Goal: Task Accomplishment & Management: Complete application form

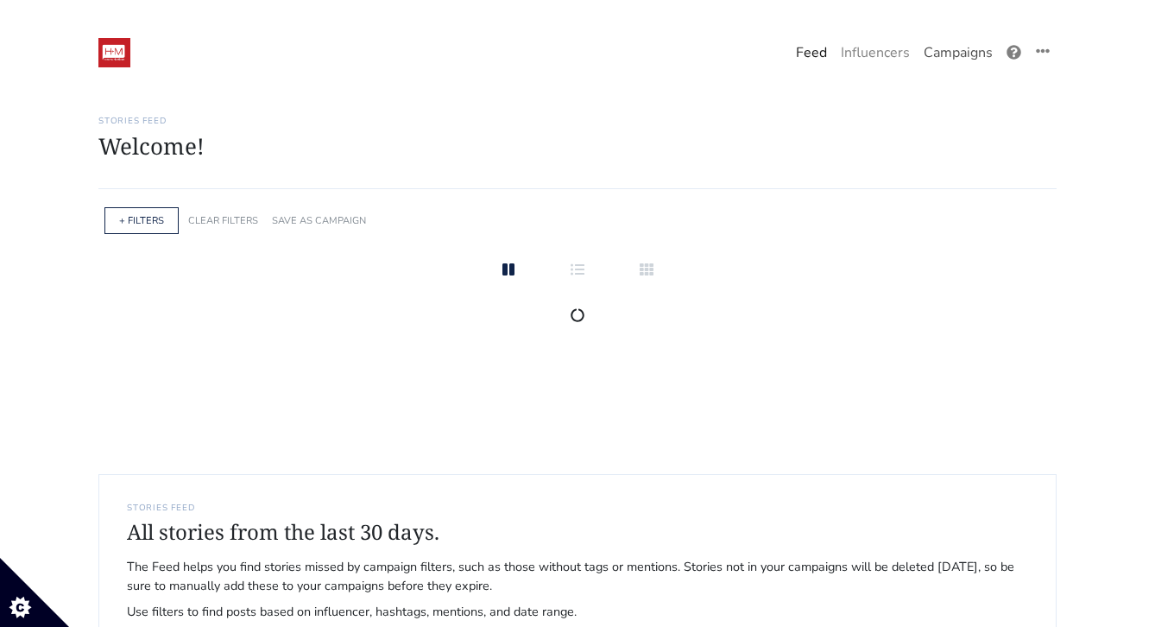
click at [951, 54] on link "Campaigns" at bounding box center [958, 52] width 83 height 35
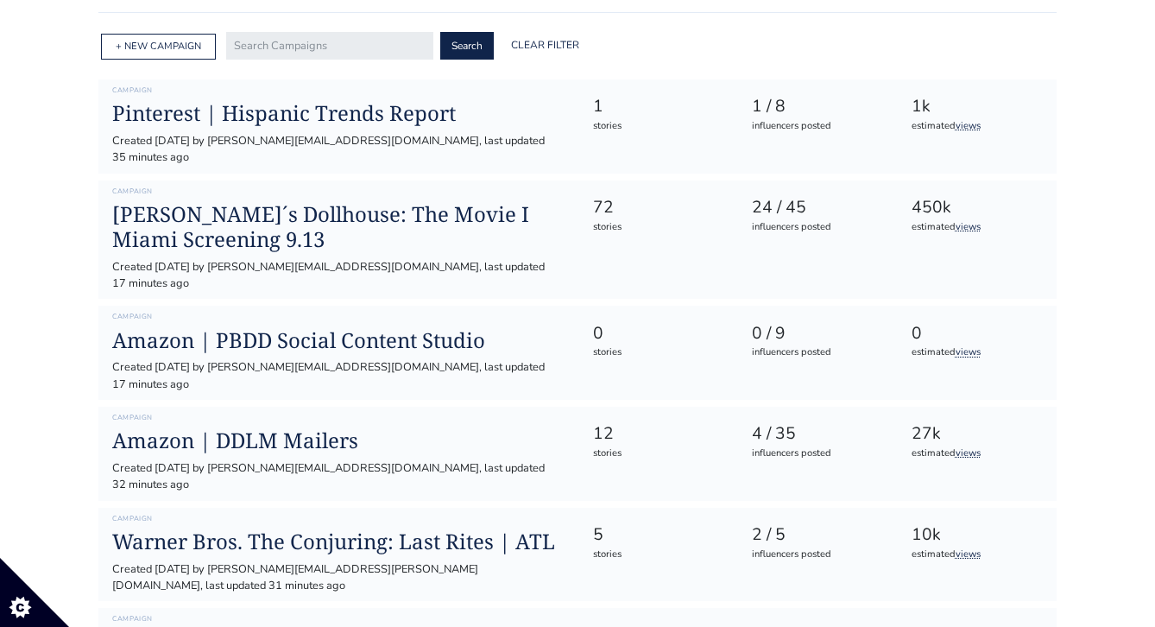
scroll to position [17, 0]
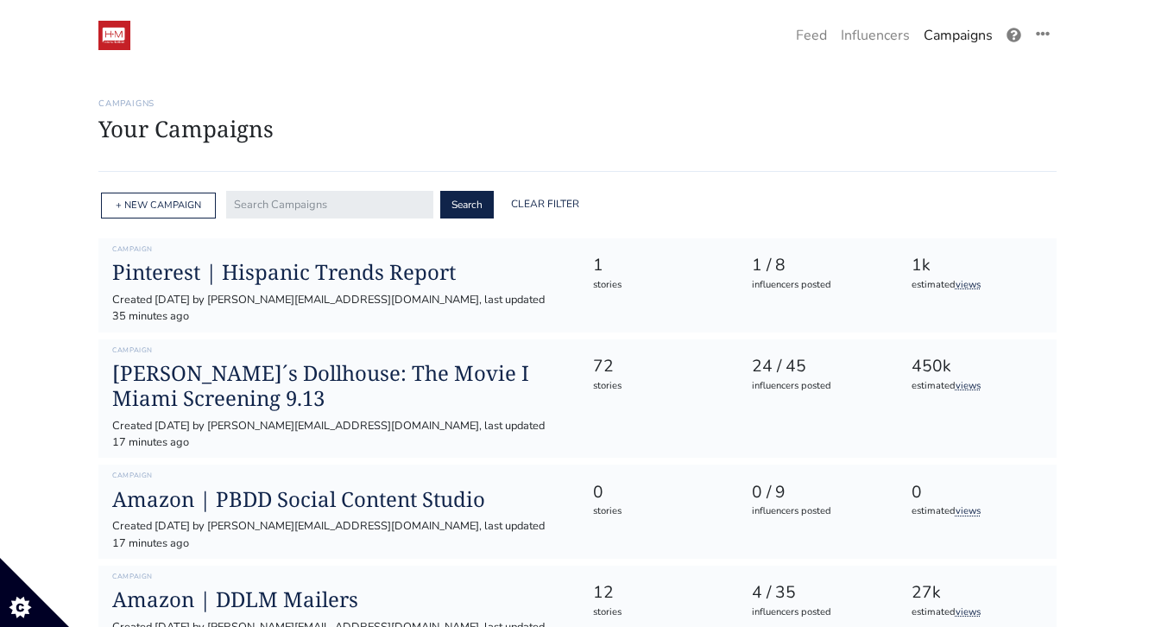
click at [175, 197] on div "+ NEW CAMPAIGN" at bounding box center [158, 206] width 115 height 27
click at [271, 199] on input "text" at bounding box center [329, 205] width 207 height 28
click at [440, 191] on button "Search" at bounding box center [467, 205] width 54 height 28
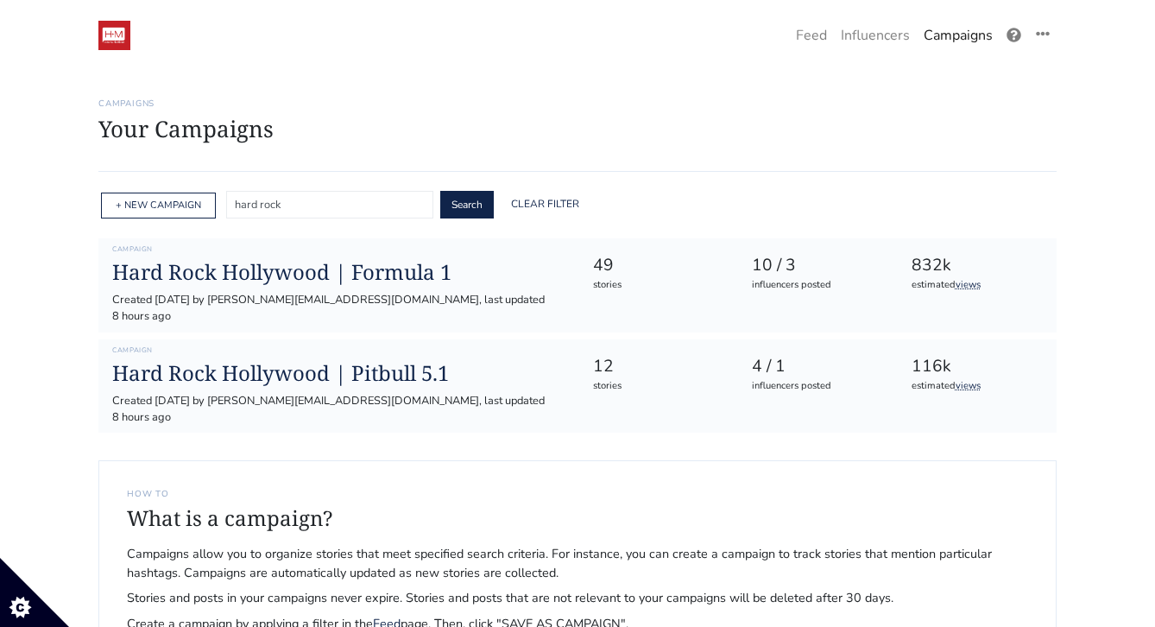
click at [326, 203] on input "hard rock" at bounding box center [329, 205] width 207 height 28
type input "h"
click at [134, 202] on link "+ NEW CAMPAIGN" at bounding box center [158, 205] width 85 height 13
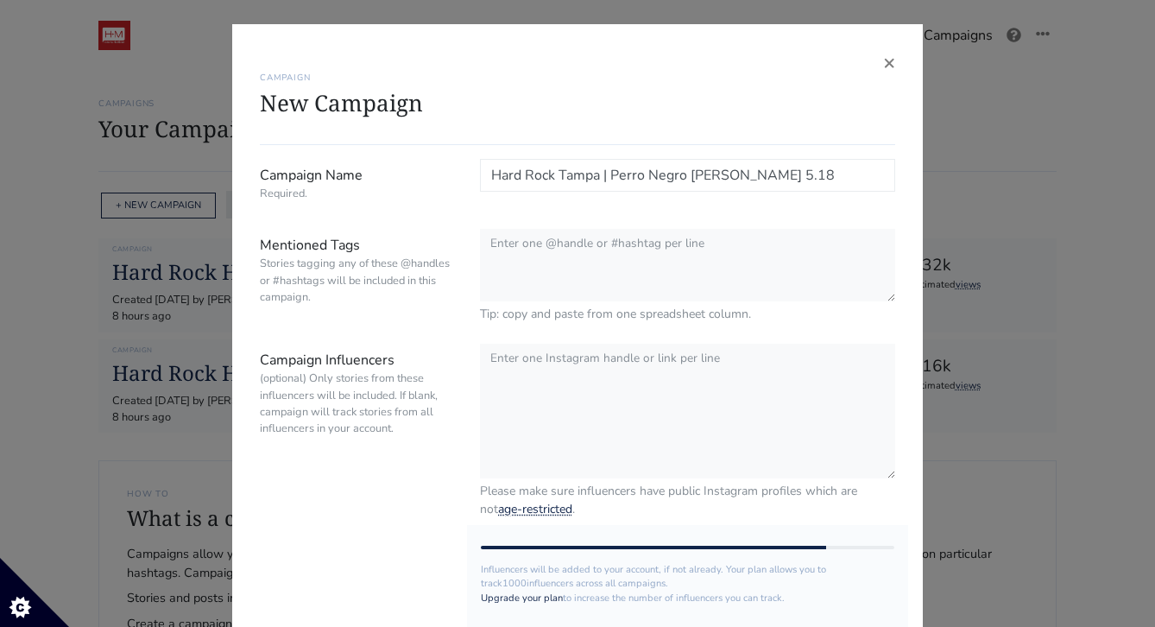
drag, startPoint x: 611, startPoint y: 174, endPoint x: 825, endPoint y: 184, distance: 213.5
click at [825, 184] on input "Hard Rock Tampa | Perro Negro x J Alvarez 5.18" at bounding box center [687, 175] width 415 height 33
type input "Hard Rock Tampa | HHM 9.18"
click at [609, 264] on textarea "Mentioned Tags Stories tagging any of these @handles or #hashtags will be inclu…" at bounding box center [687, 266] width 415 height 74
paste textarea "@ralphyperdomo @camila @lemomjames @ledadjames @kimberlystephanieee"
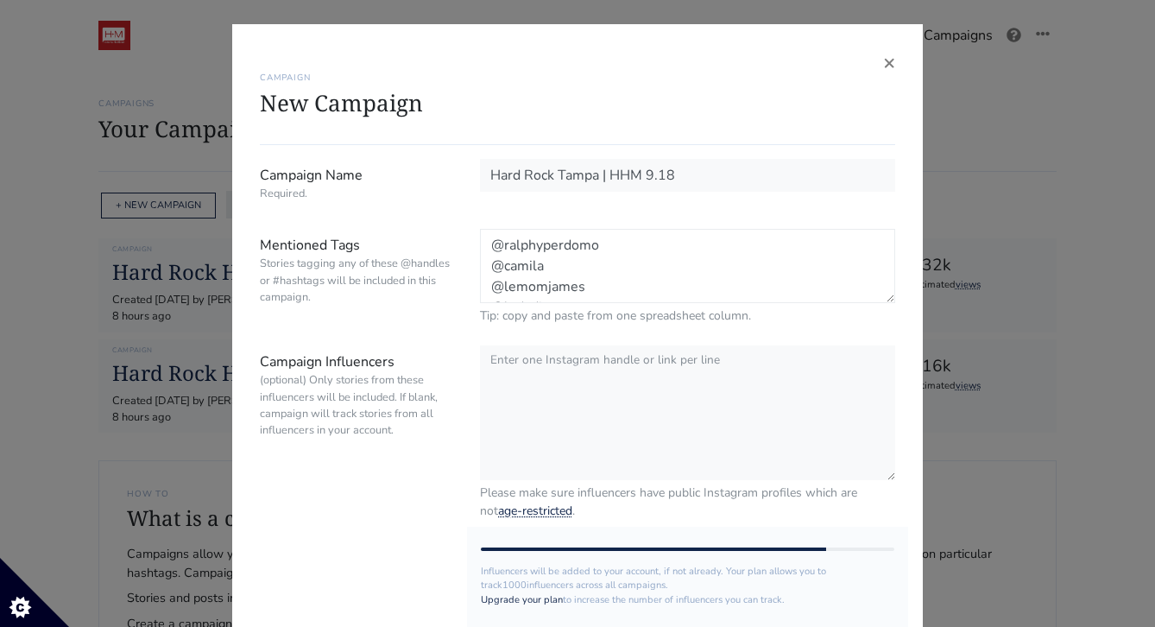
scroll to position [35, 0]
type textarea "@ralphyperdomo @camila @lemomjames @ledadjames @kimberlystephanieee"
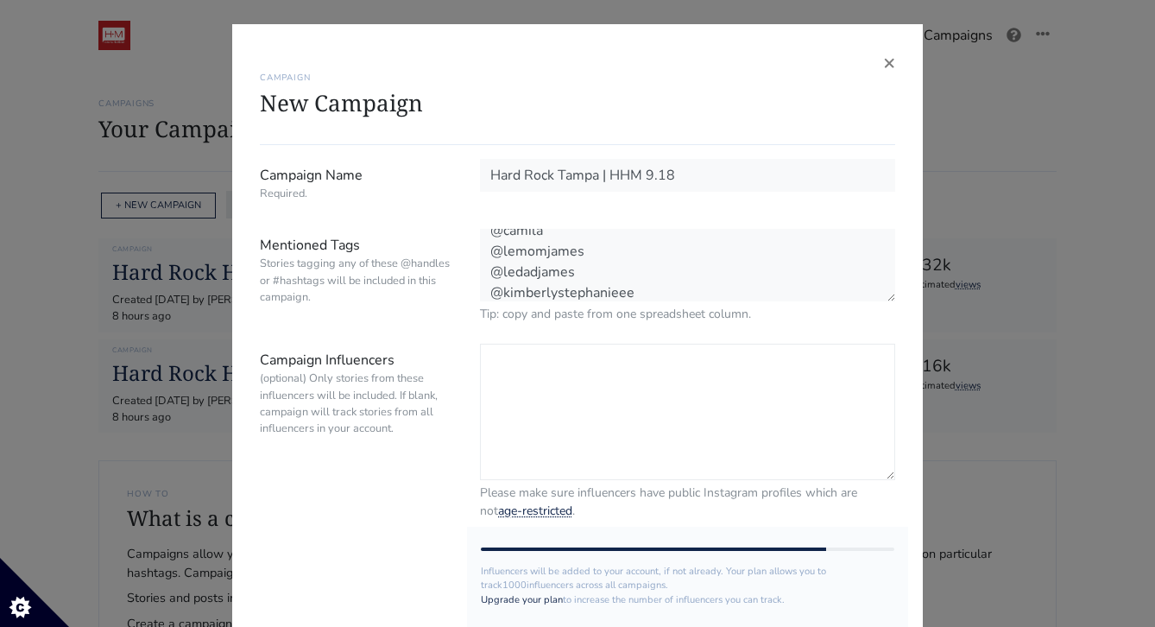
click at [589, 355] on textarea "Campaign Influencers (optional) Only stories from these influencers will be inc…" at bounding box center [687, 412] width 415 height 136
paste textarea "@HardRockTampa | #HardRockLatino | #EnVivo | #HardRockTampa"
click at [615, 359] on textarea "@HardRockTampa | #HardRockLatino | #EnVivo | #HardRockTampa" at bounding box center [687, 412] width 415 height 136
click at [606, 392] on textarea "@HardRockTampa #HardRockLatino | #EnVivo | #HardRockTampa" at bounding box center [687, 412] width 415 height 136
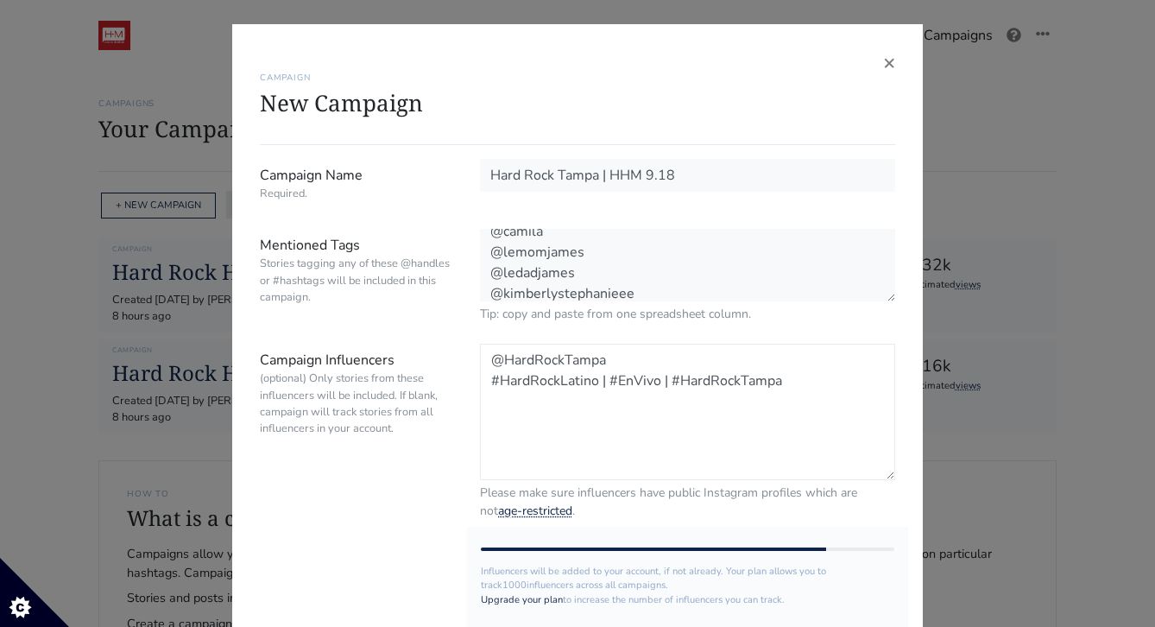
click at [615, 378] on textarea "@HardRockTampa #HardRockLatino | #EnVivo | #HardRockTampa" at bounding box center [687, 412] width 415 height 136
click at [551, 403] on textarea "@HardRockTampa #HardRockLatino #EnVivo | #HardRockTampa" at bounding box center [687, 412] width 415 height 136
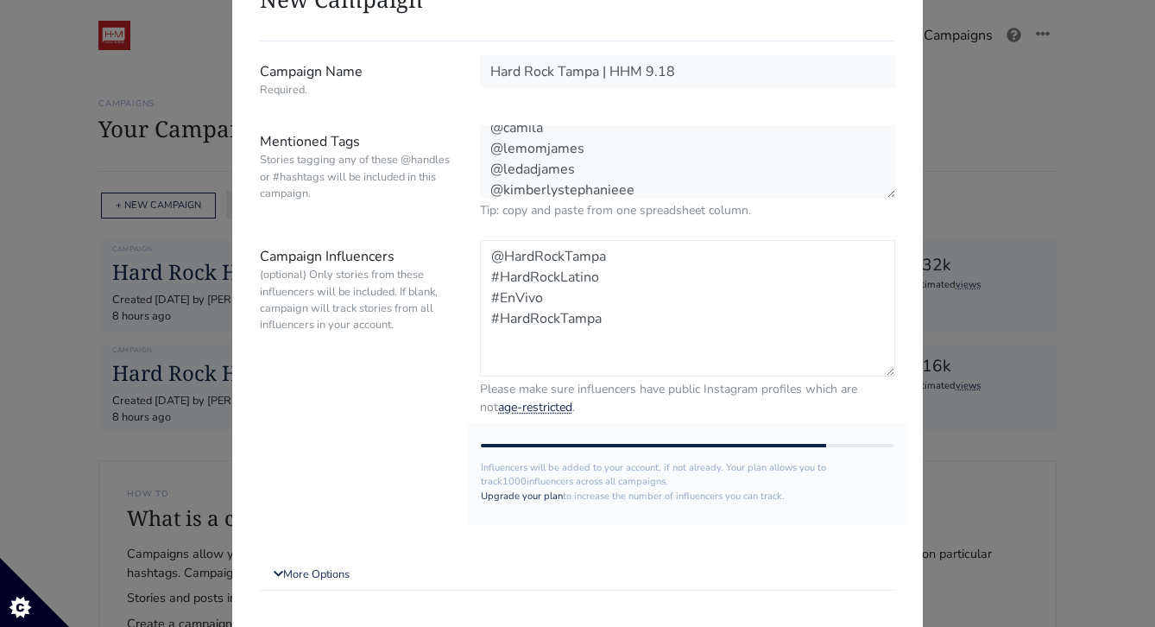
scroll to position [155, 0]
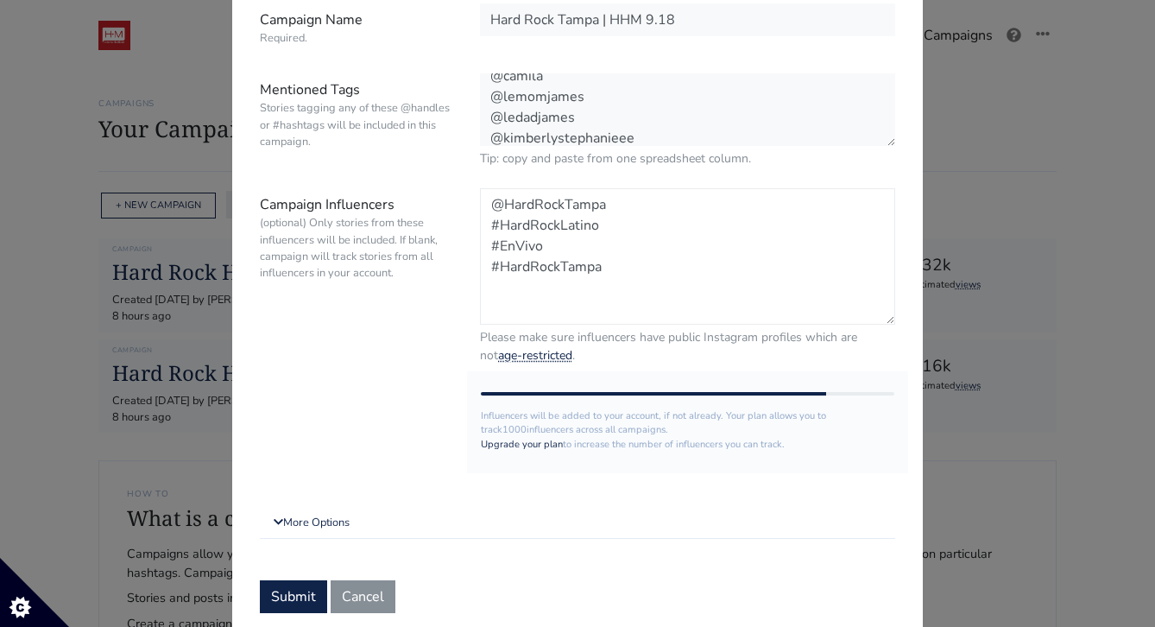
type textarea "@HardRockTampa #HardRockLatino #EnVivo #HardRockTampa"
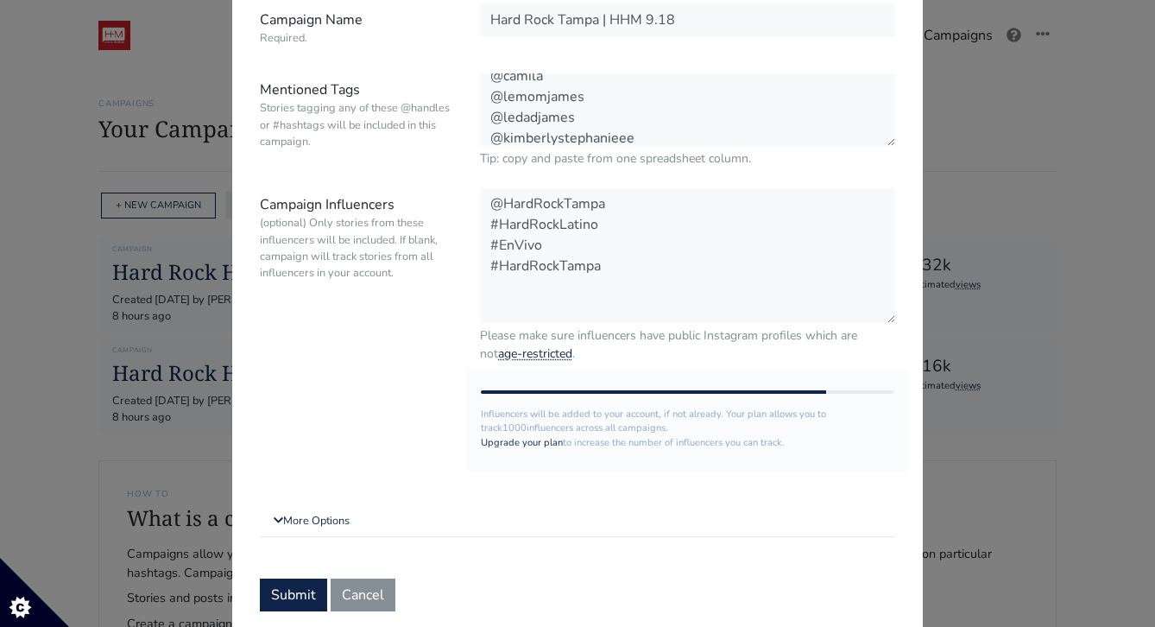
click at [360, 498] on form "Campaign Name Required. Hard Rock Tampa | HHM 9.18 Mentioned Tags Stories taggi…" at bounding box center [577, 307] width 635 height 608
click at [334, 522] on link "More Options" at bounding box center [577, 521] width 635 height 31
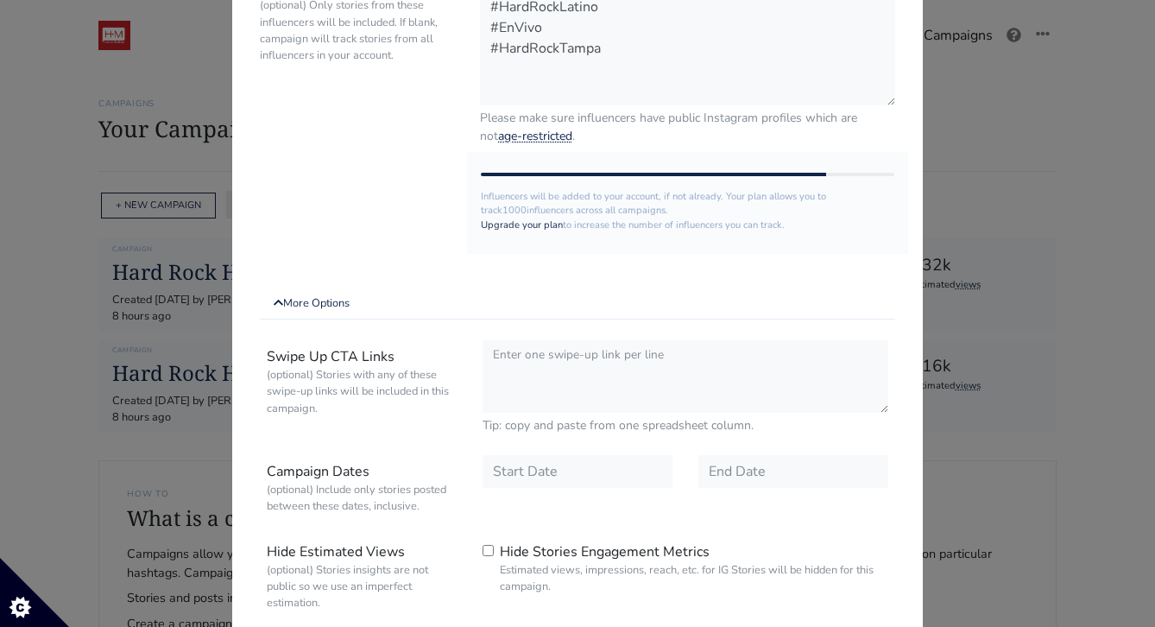
scroll to position [472, 0]
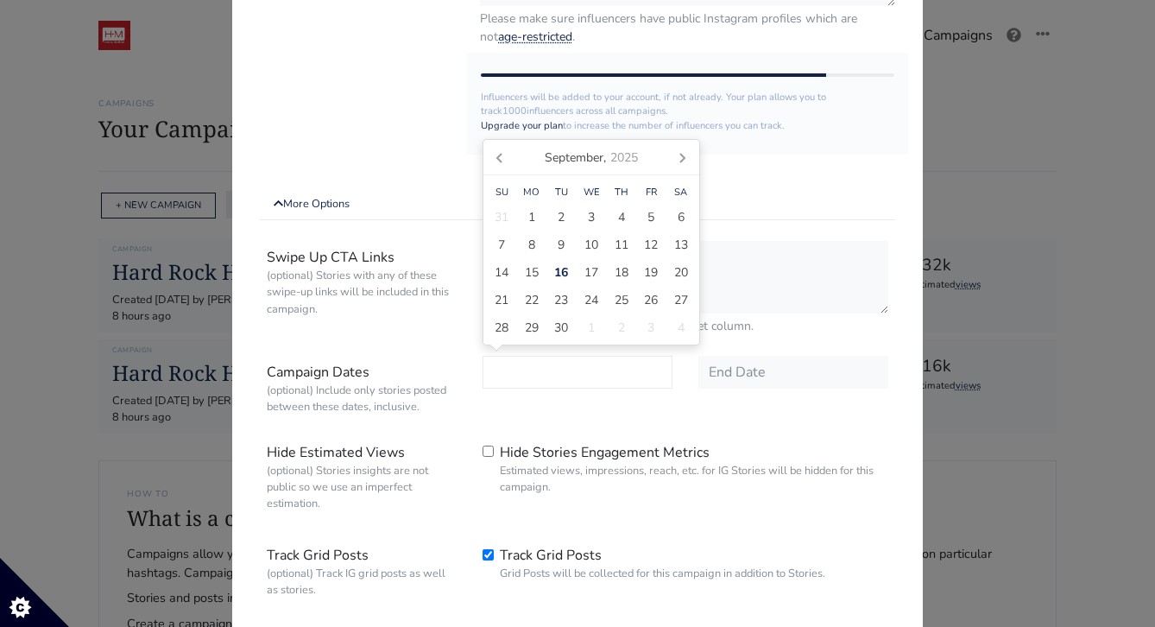
click at [538, 363] on input "text" at bounding box center [578, 372] width 190 height 33
click at [566, 272] on span "16" at bounding box center [561, 272] width 14 height 18
type input "[DATE]"
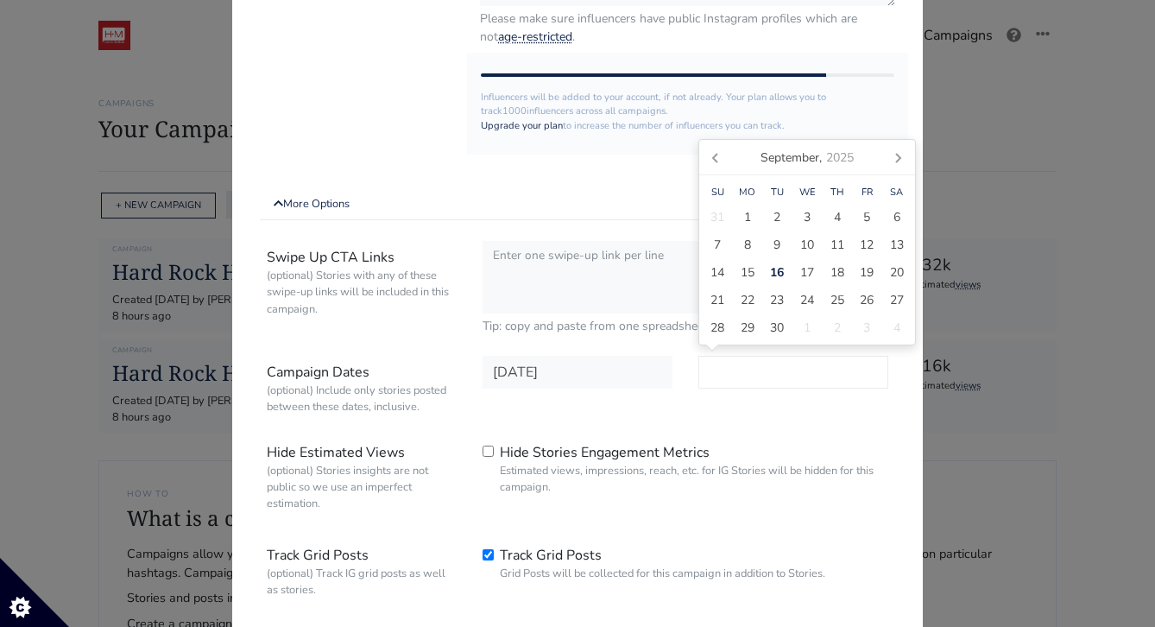
click at [777, 375] on input "text" at bounding box center [794, 372] width 190 height 33
click at [895, 155] on icon at bounding box center [898, 157] width 28 height 28
click at [863, 324] on span "31" at bounding box center [867, 328] width 14 height 18
type input "[DATE]"
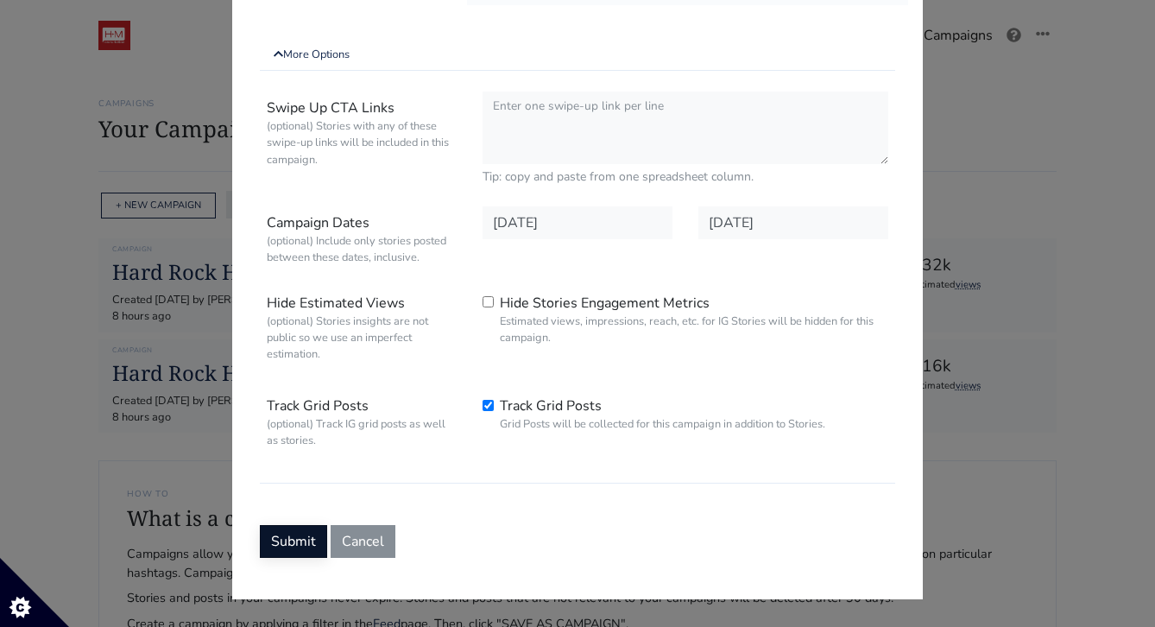
click at [309, 531] on button "Submit" at bounding box center [293, 541] width 67 height 33
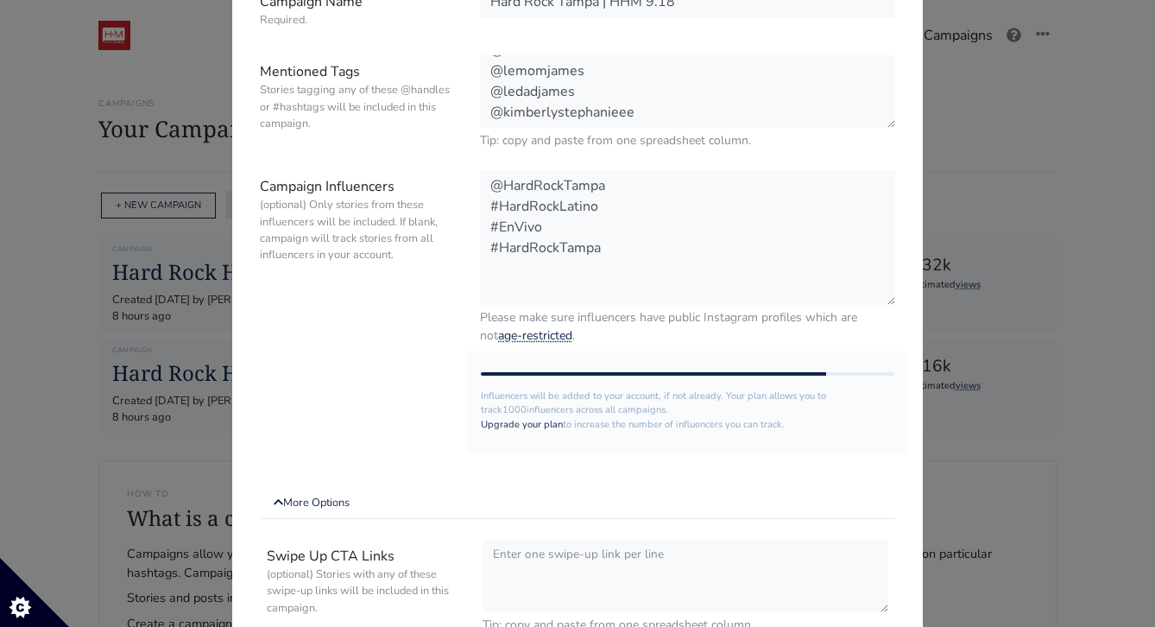
scroll to position [199, 0]
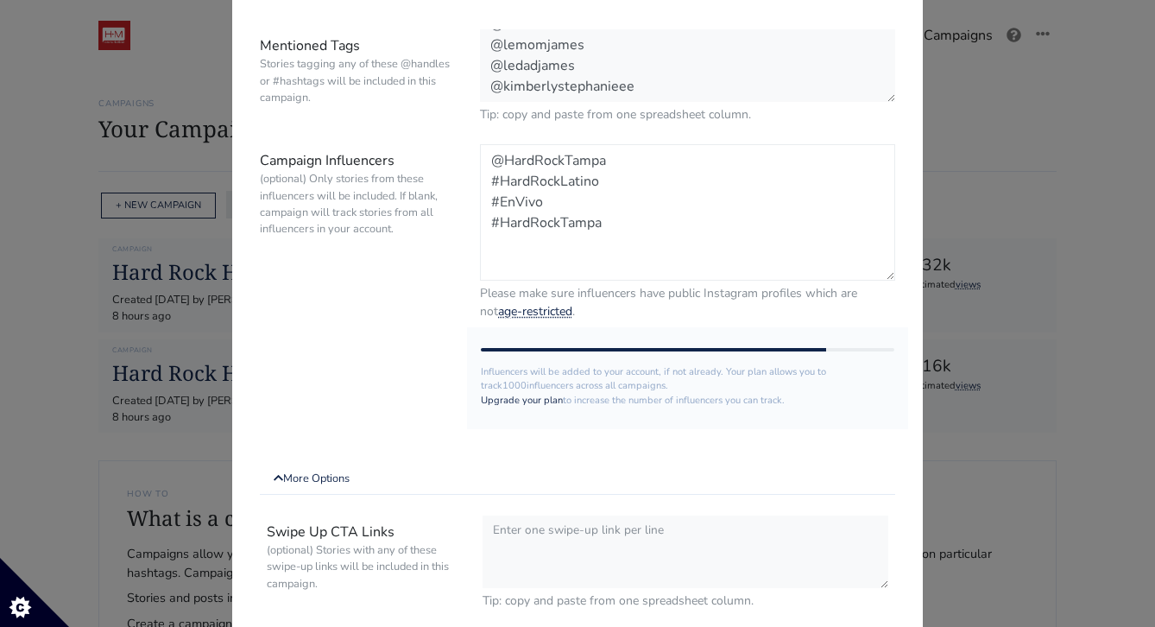
drag, startPoint x: 619, startPoint y: 222, endPoint x: 563, endPoint y: 222, distance: 56.1
click at [563, 222] on textarea "@HardRockTampa #HardRockLatino #EnVivo #HardRockTampa" at bounding box center [687, 212] width 415 height 136
type textarea "@HardRockTampa #HardRockLatino #EnVivo #HardRockTampa"
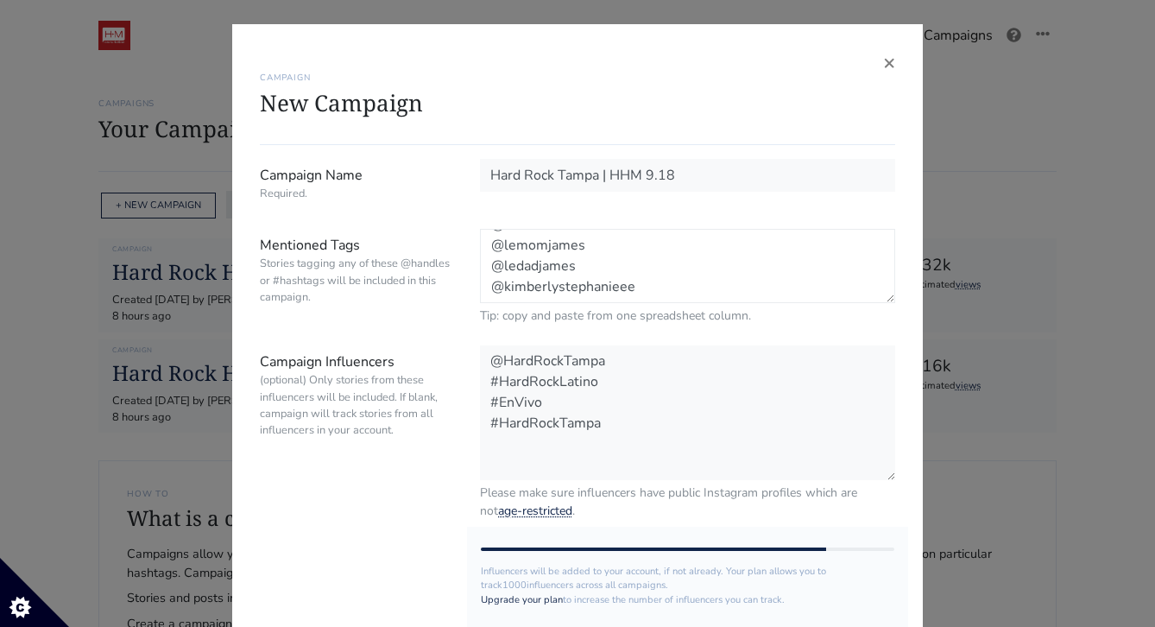
scroll to position [0, 0]
drag, startPoint x: 649, startPoint y: 290, endPoint x: 408, endPoint y: 137, distance: 285.3
click at [601, 456] on textarea "@HardRockTampa #HardRockLatino #EnVivo #HardRockTampa" at bounding box center [687, 412] width 415 height 136
paste textarea "@ralphyperdomo @camila @lemomjames @ledadjames @kimberlystephanieee"
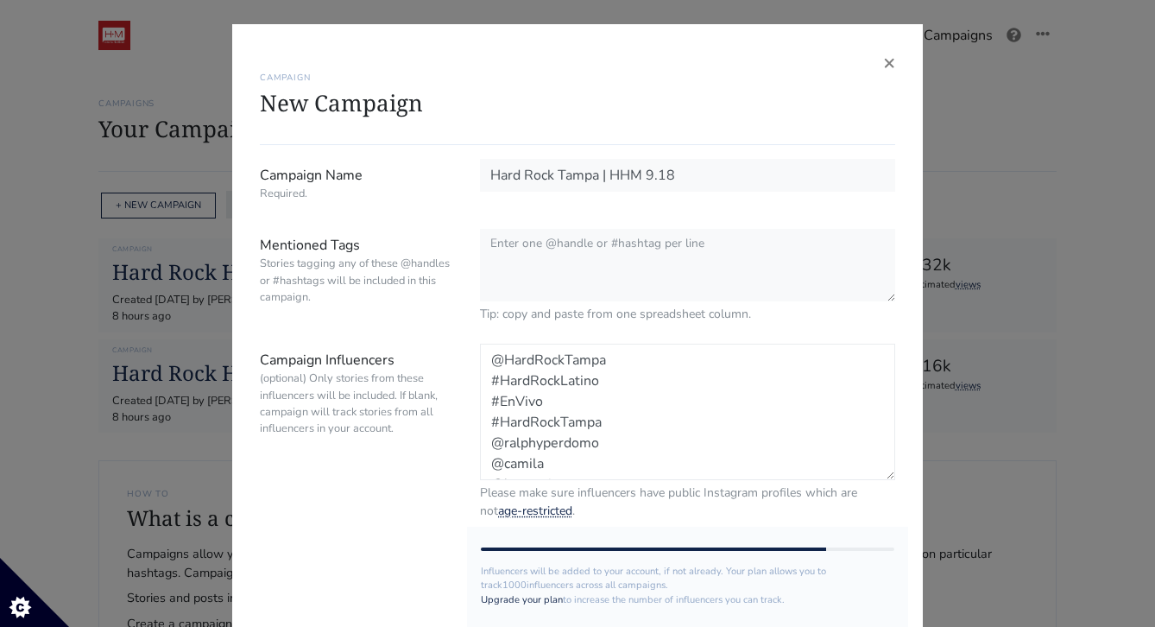
drag, startPoint x: 615, startPoint y: 403, endPoint x: 395, endPoint y: 233, distance: 277.5
type textarea "@ralphyperdomo @camila @lemomjames @ledadjames @kimberlystephanieee"
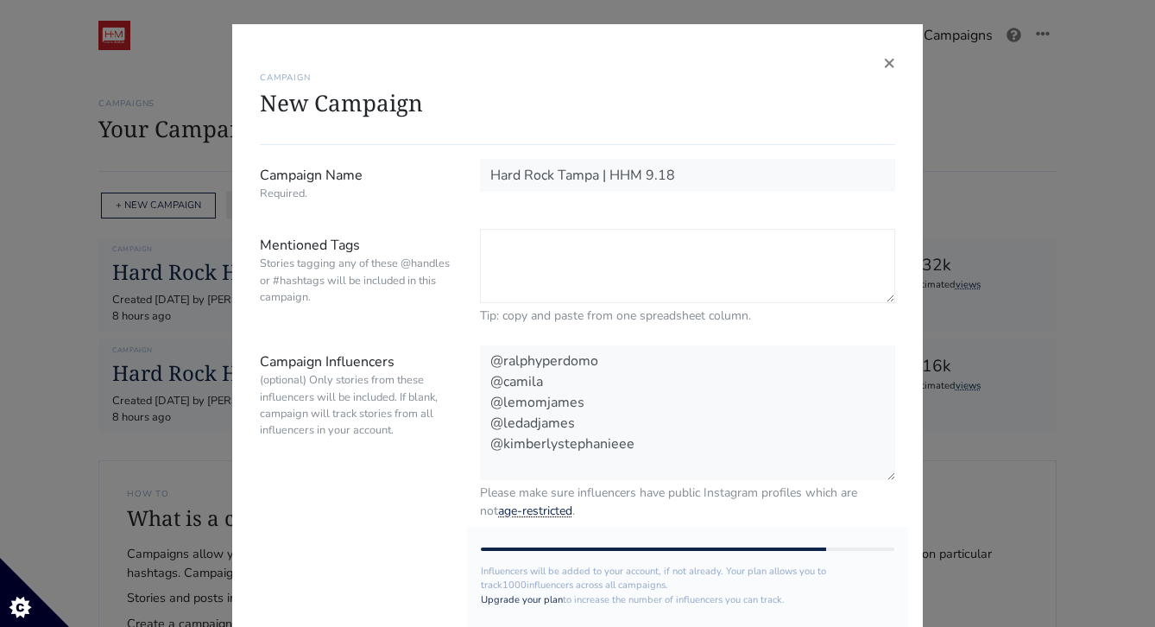
click at [508, 233] on textarea "Mentioned Tags Stories tagging any of these @handles or #hashtags will be inclu…" at bounding box center [687, 266] width 415 height 74
paste textarea "@HardRockTampa #HardRockLatino #EnVivo #HardRockTampa"
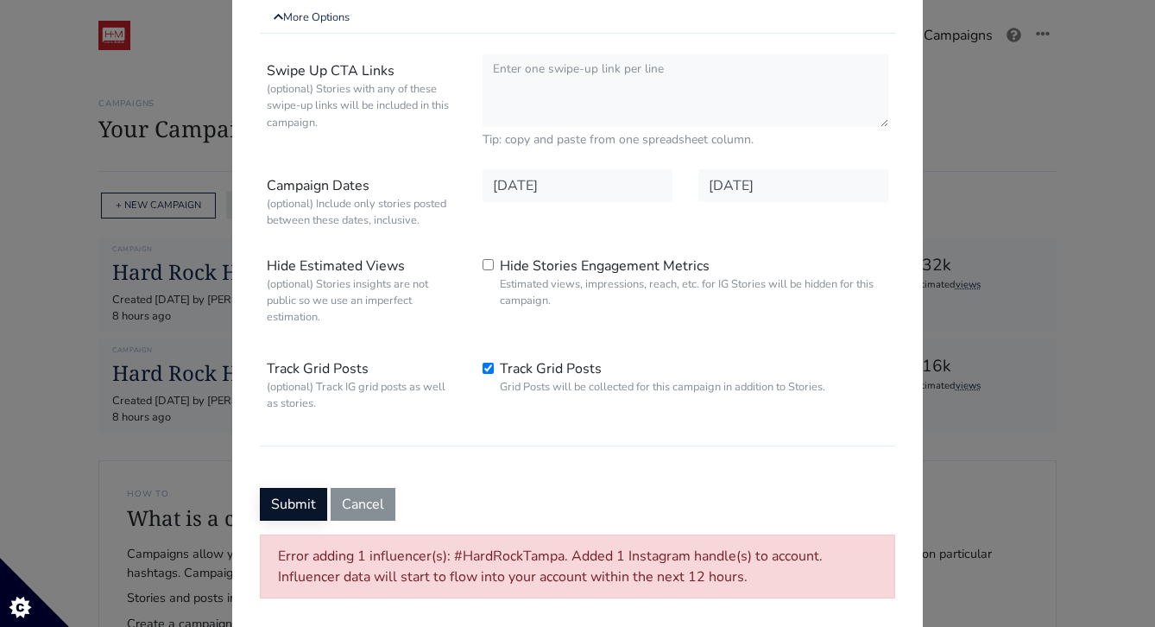
type textarea "@HardRockTampa #HardRockLatino #EnVivo #HardRockTampa"
click at [288, 508] on button "Submit" at bounding box center [293, 502] width 67 height 33
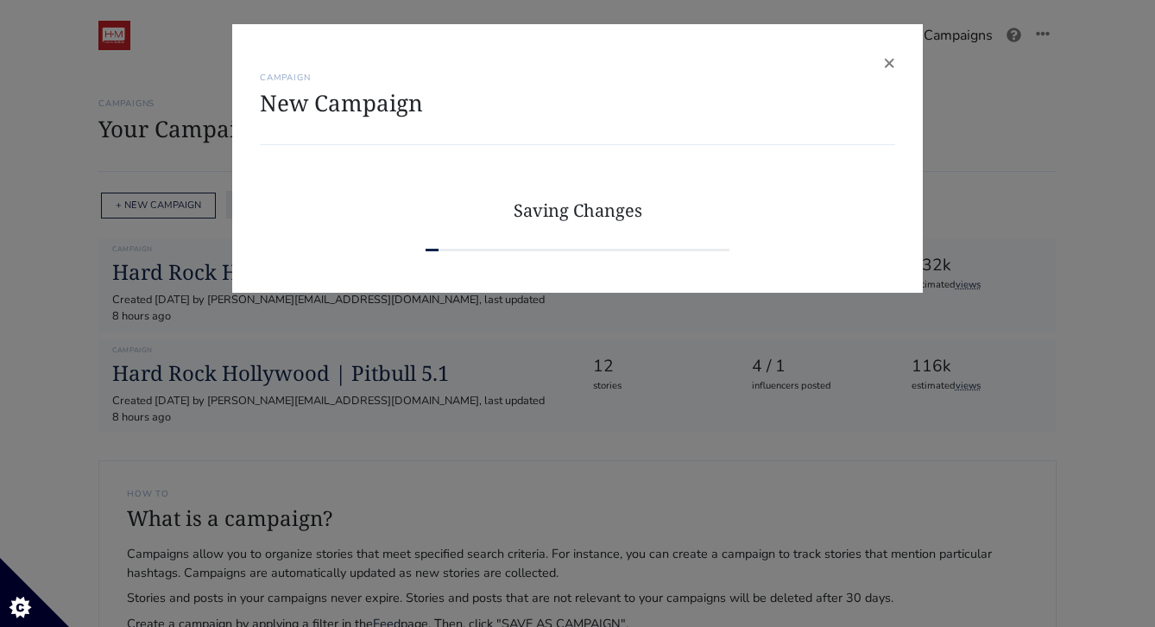
scroll to position [0, 0]
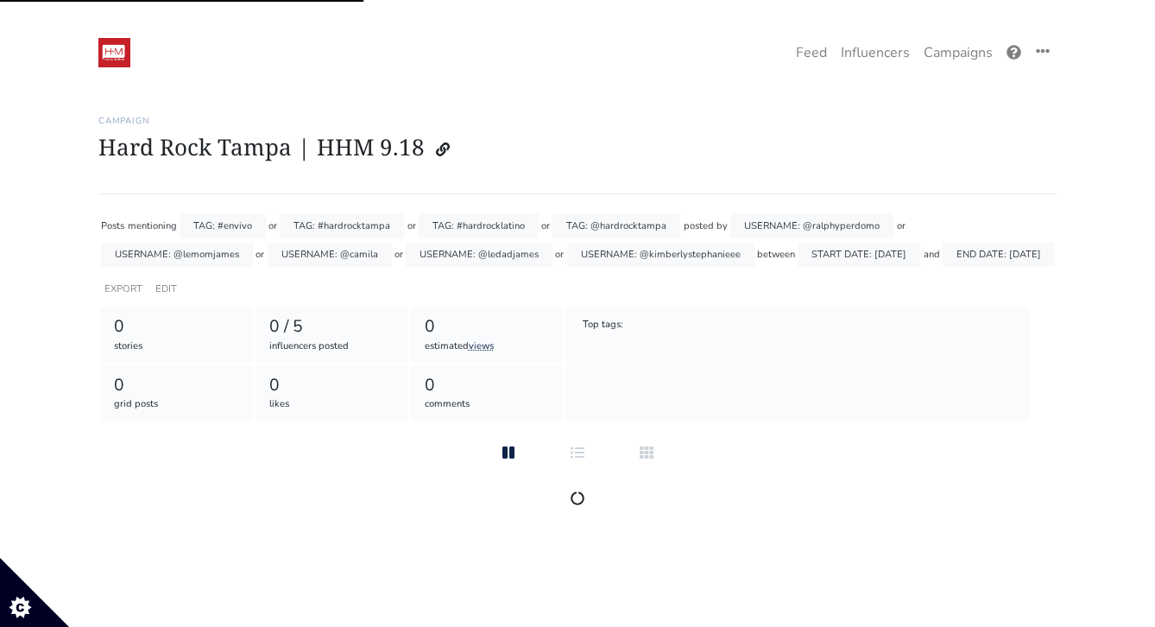
scroll to position [17, 0]
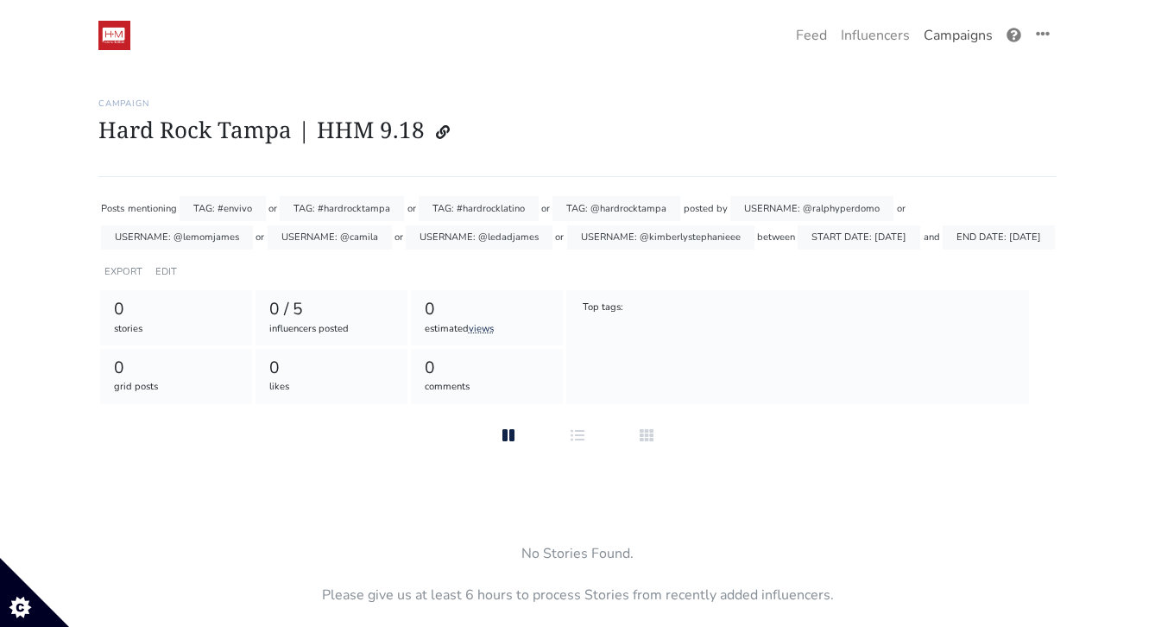
click at [951, 29] on link "Campaigns" at bounding box center [958, 35] width 83 height 35
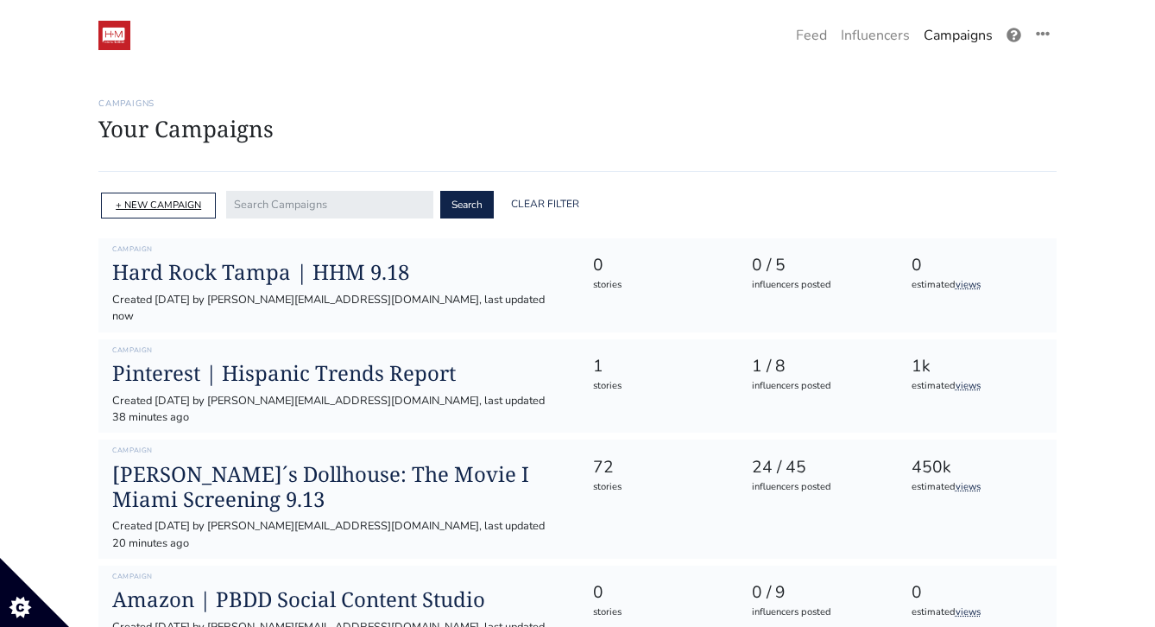
click at [164, 203] on link "+ NEW CAMPAIGN" at bounding box center [158, 205] width 85 height 13
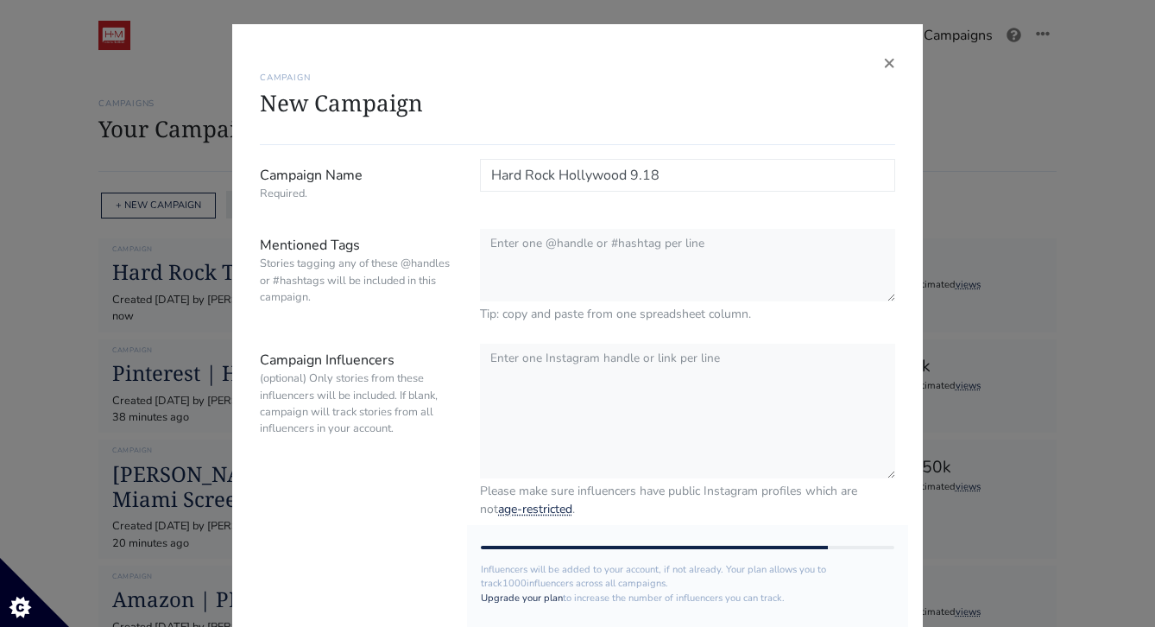
drag, startPoint x: 674, startPoint y: 173, endPoint x: 632, endPoint y: 174, distance: 42.3
click at [632, 174] on input "Hard Rock Hollywood 9.18" at bounding box center [687, 175] width 415 height 33
type input "Hard Rock Hollywood Weekend Experience 9.18-9.21"
click at [614, 370] on textarea "Campaign Influencers (optional) Only stories from these influencers will be inc…" at bounding box center [687, 412] width 415 height 136
paste textarea "@sophiatalamas24 @karinabandatv @poncecarlos1 @georginamazzeo"
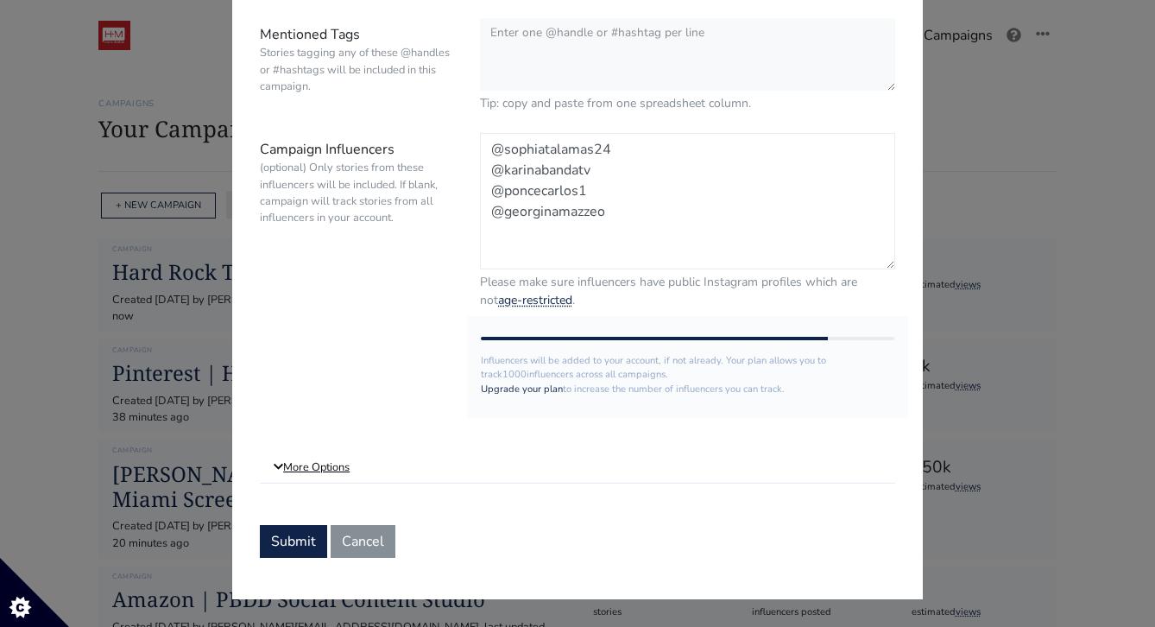
type textarea "@sophiatalamas24 @karinabandatv @poncecarlos1 @georginamazzeo"
click at [328, 472] on link "More Options" at bounding box center [577, 467] width 635 height 31
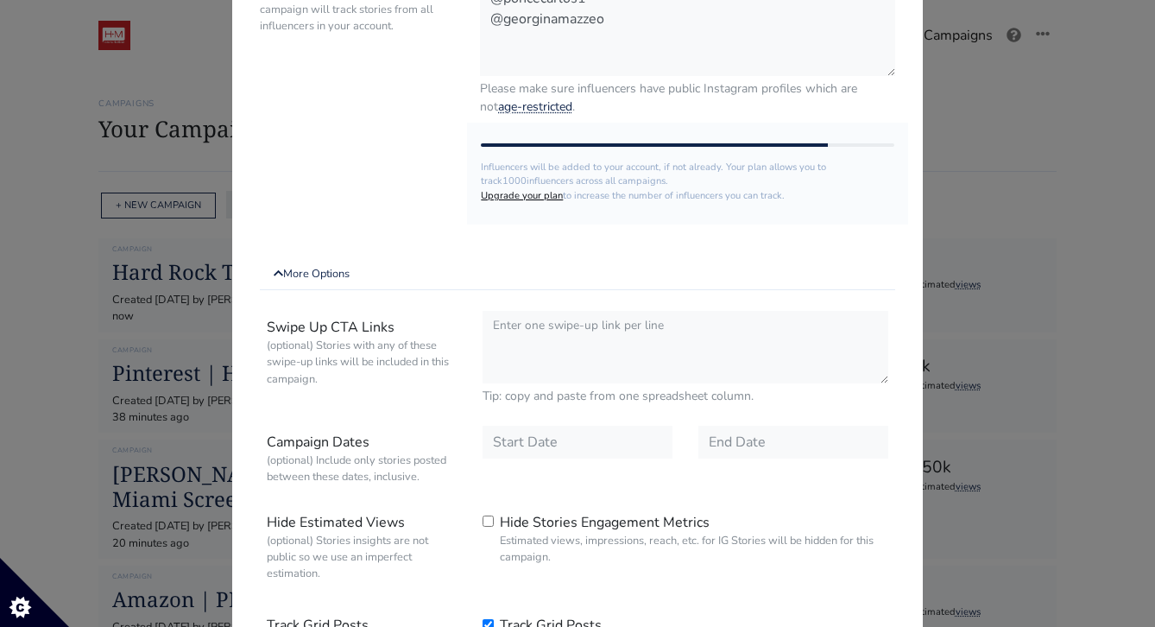
scroll to position [492, 0]
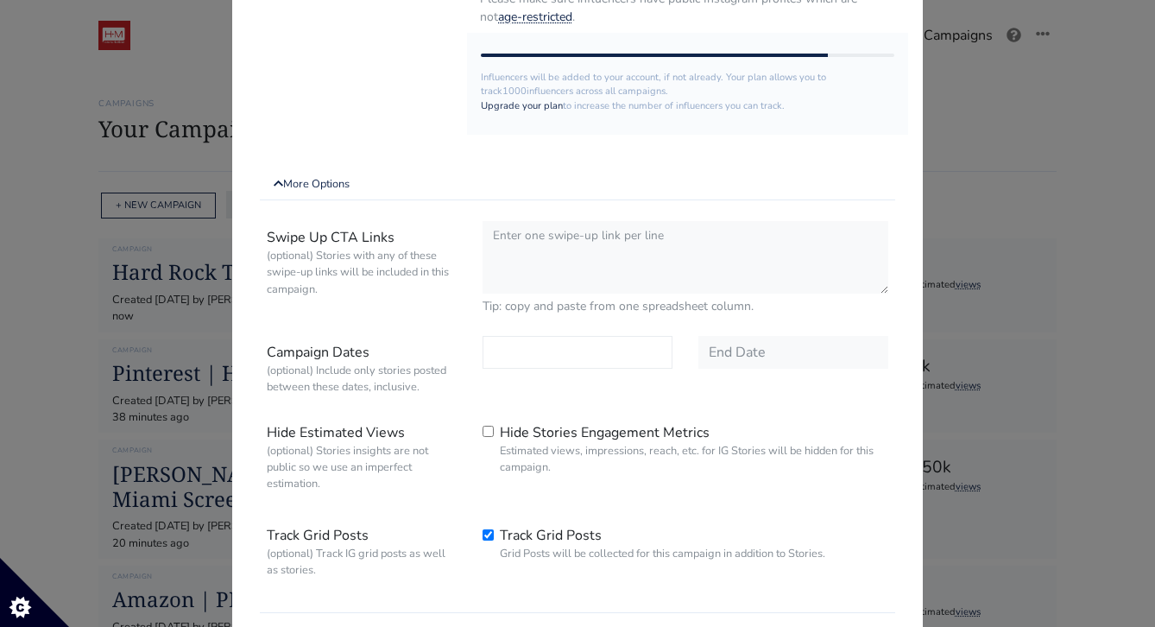
click at [534, 357] on input "text" at bounding box center [578, 352] width 190 height 33
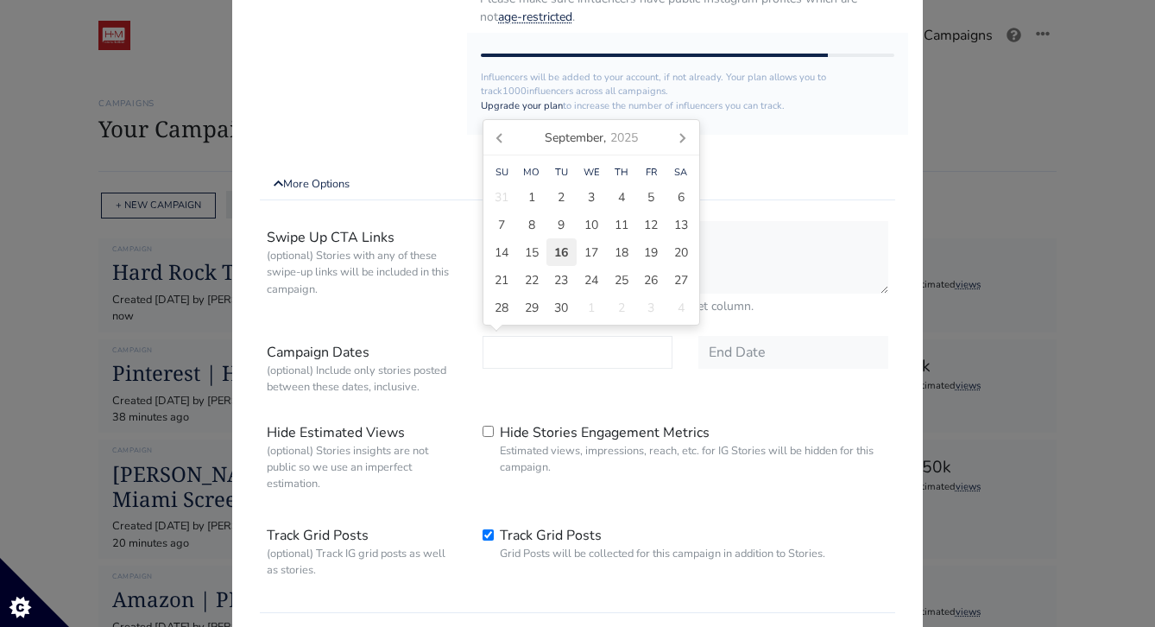
click at [561, 251] on span "16" at bounding box center [561, 252] width 14 height 18
type input "[DATE]"
click at [736, 338] on input "text" at bounding box center [794, 352] width 190 height 33
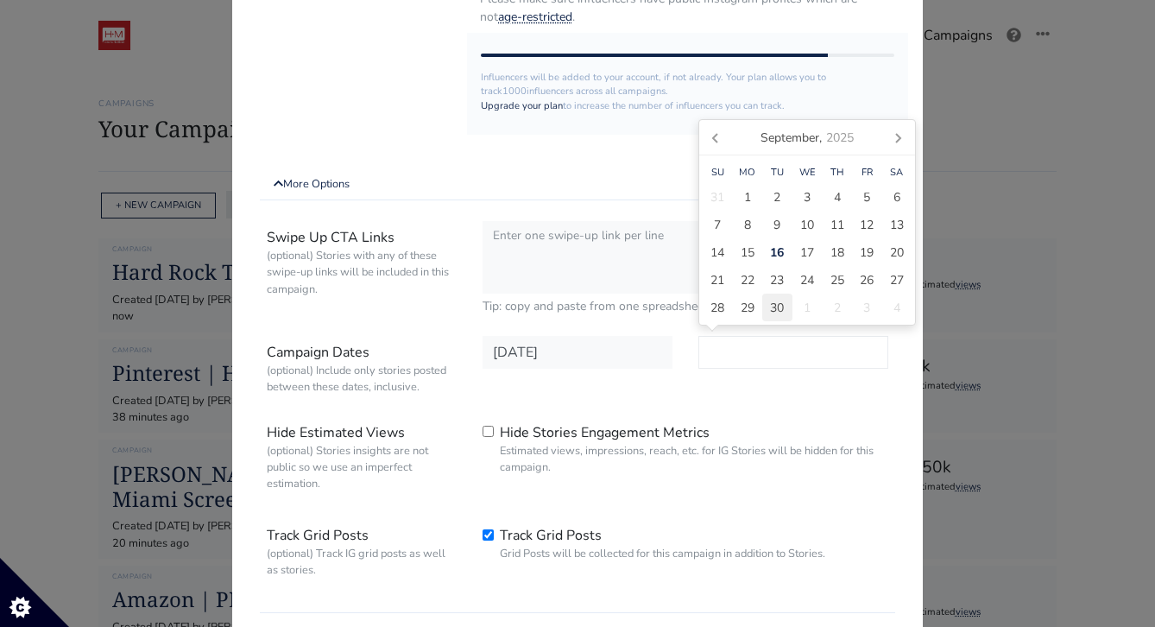
click at [776, 299] on span "30" at bounding box center [777, 308] width 14 height 18
click at [904, 149] on icon at bounding box center [898, 137] width 28 height 28
click at [864, 300] on span "31" at bounding box center [867, 308] width 14 height 18
type input "[DATE]"
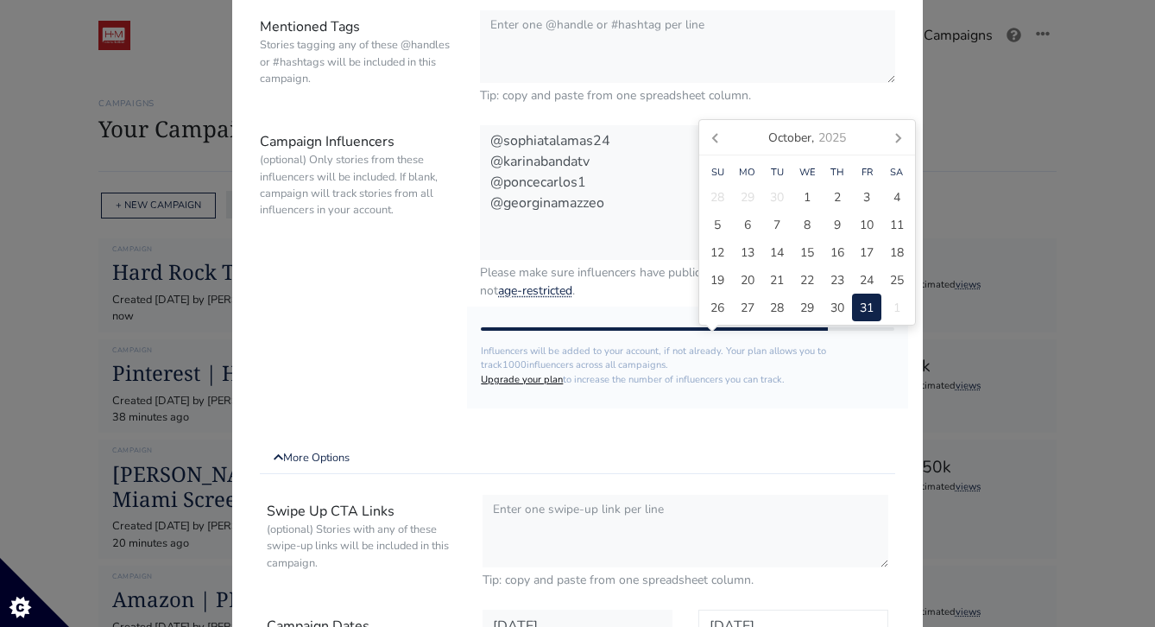
scroll to position [152, 0]
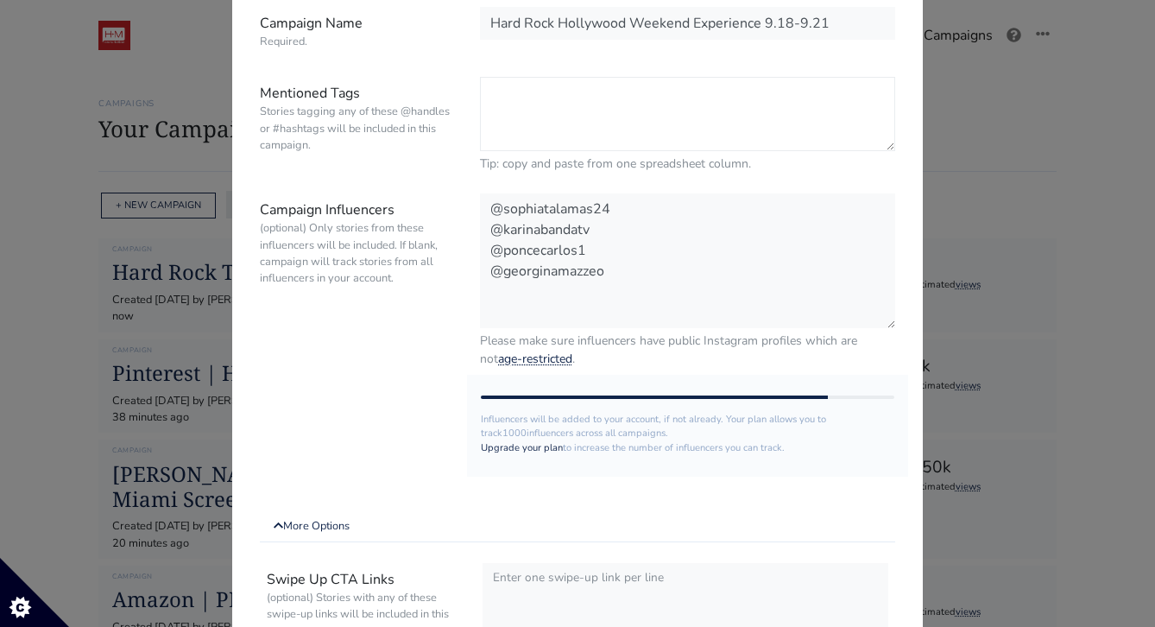
click at [551, 104] on textarea "Mentioned Tags Stories tagging any of these @handles or #hashtags will be inclu…" at bounding box center [687, 114] width 415 height 74
paste textarea "@HardRockHolly #HispanicHeritageCelebration #MiGenteMyRhythmMyFlavor #HardRockH…"
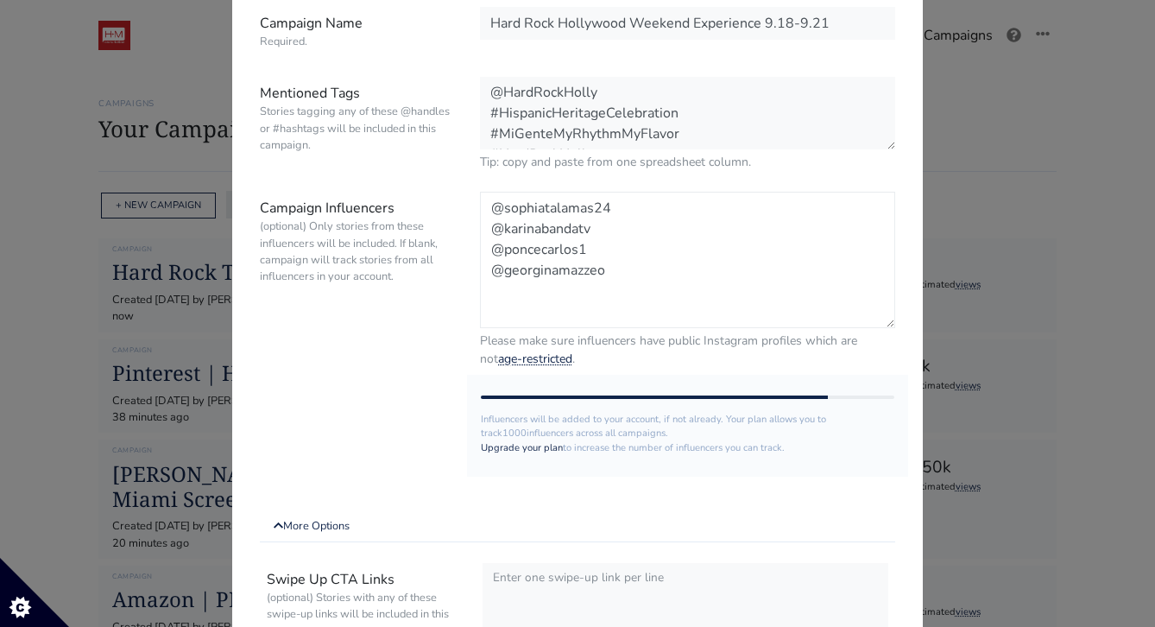
click at [615, 282] on textarea "@sophiatalamas24 @karinabandatv @poncecarlos1 @georginamazzeo" at bounding box center [687, 260] width 415 height 136
click at [668, 118] on textarea "@HardRockHolly #HispanicHeritageCelebration #MiGenteMyRhythmMyFlavor #HardRockH…" at bounding box center [687, 114] width 415 height 74
click at [648, 81] on textarea "@HardRockHolly #HispanicHeritageCelebration #MiGenteMyRhythmMyFlavor #HardRockH…" at bounding box center [687, 114] width 415 height 74
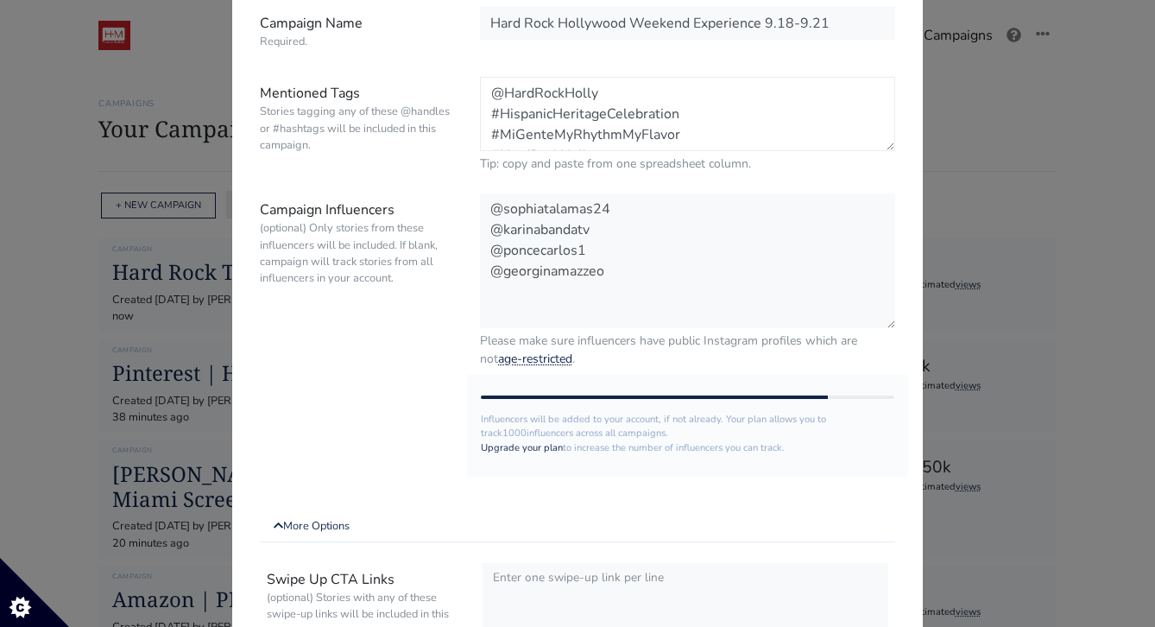
click at [642, 92] on textarea "@HardRockHolly #HispanicHeritageCelebration #MiGenteMyRhythmMyFlavor #HardRockH…" at bounding box center [687, 114] width 415 height 74
paste textarea "officialhardrock"
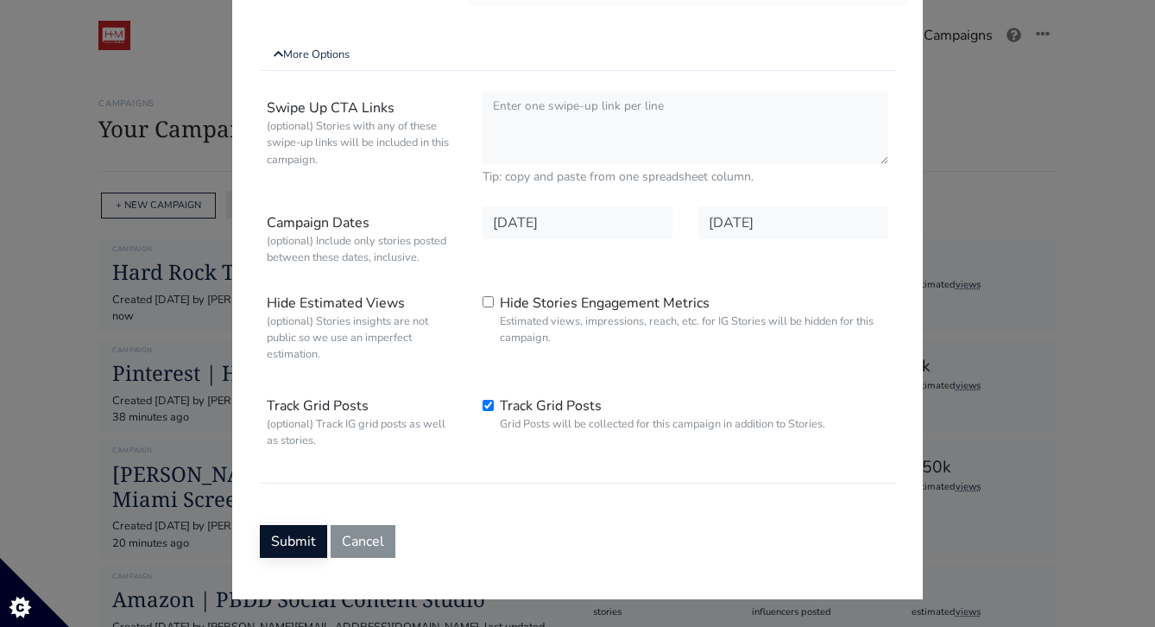
type textarea "@HardRockHolly @officialhardrock #HispanicHeritageCelebration #MiGenteMyRhythmM…"
click at [304, 542] on button "Submit" at bounding box center [293, 541] width 67 height 33
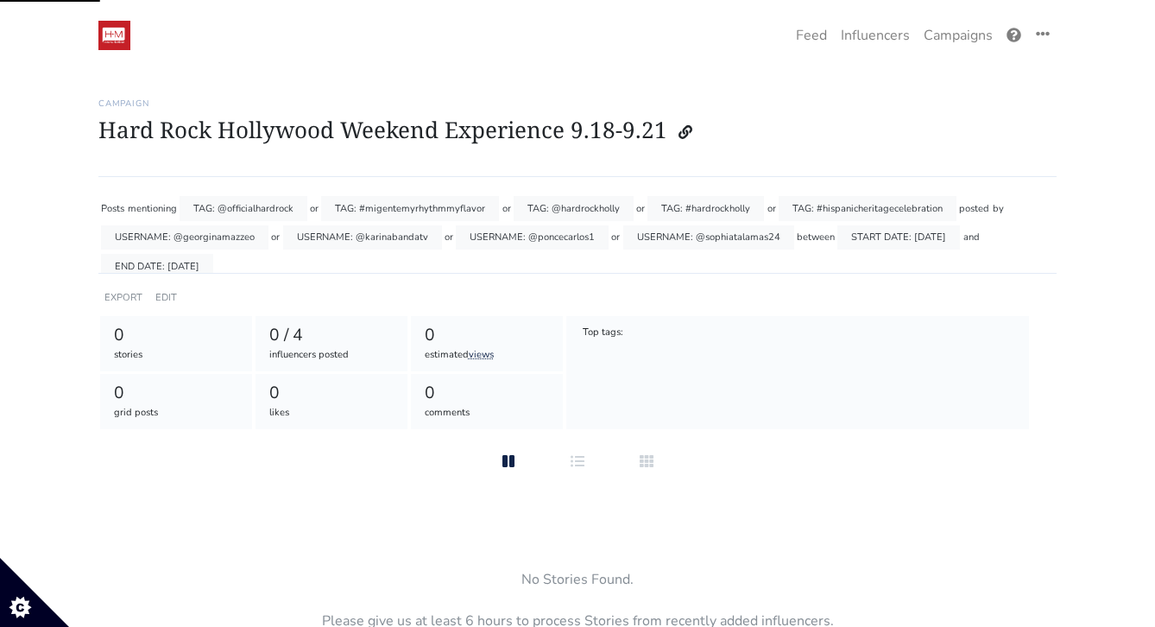
scroll to position [17, 0]
click at [165, 293] on link "EDIT" at bounding box center [166, 297] width 22 height 13
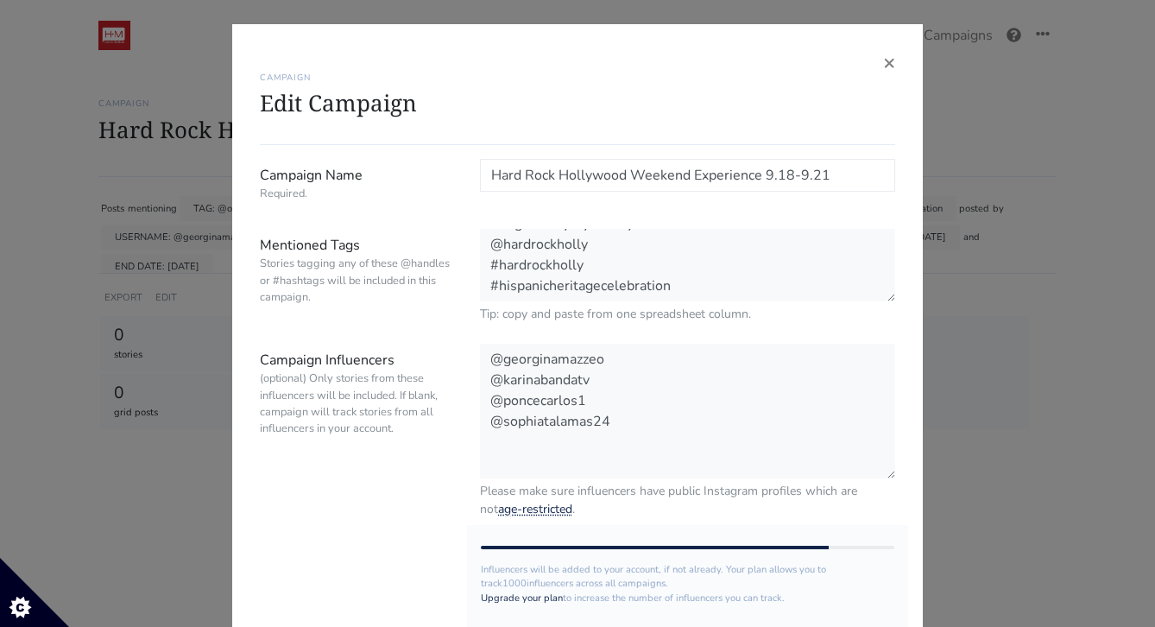
scroll to position [209, 0]
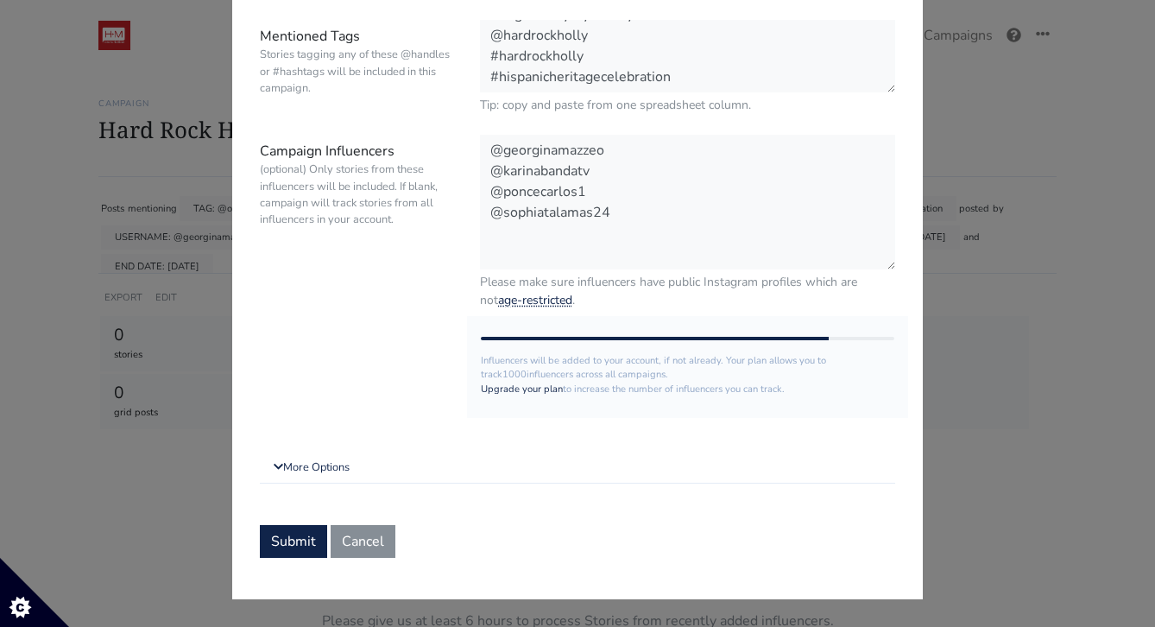
click at [309, 484] on form "Campaign Name Required. Hard Rock Hollywood Weekend Experience 9.18-9.21 Mentio…" at bounding box center [577, 254] width 635 height 608
click at [318, 472] on link "More Options" at bounding box center [577, 467] width 635 height 31
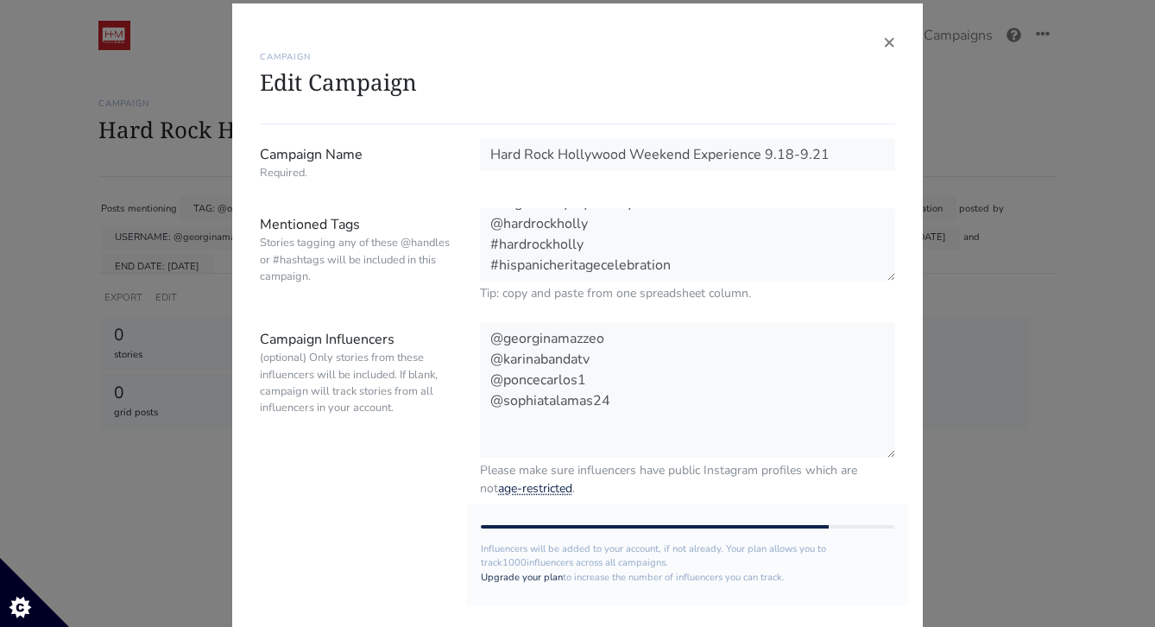
scroll to position [0, 0]
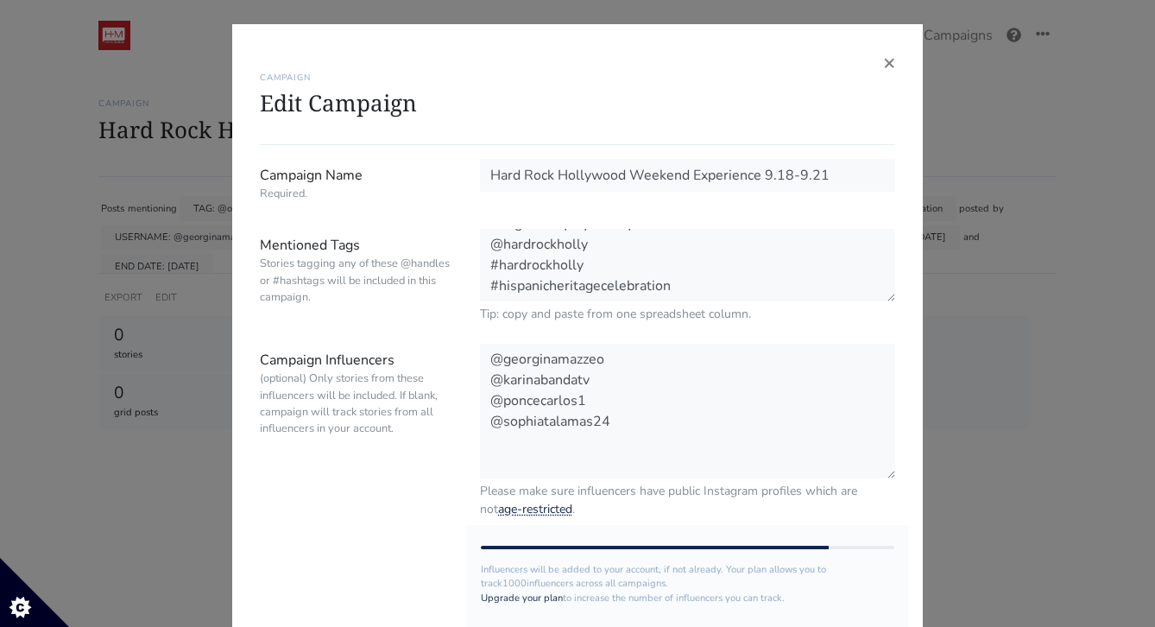
click at [882, 57] on div "CAMPAIGN Edit Campaign" at bounding box center [577, 98] width 635 height 93
click at [894, 66] on span "×" at bounding box center [889, 62] width 12 height 28
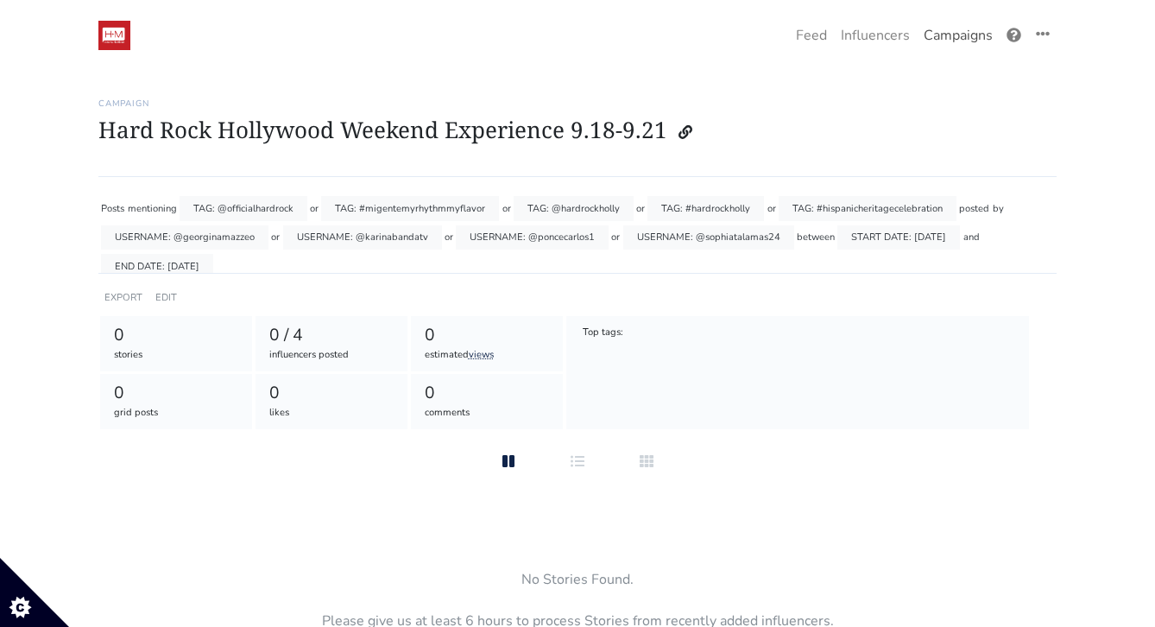
click at [947, 32] on link "Campaigns" at bounding box center [958, 35] width 83 height 35
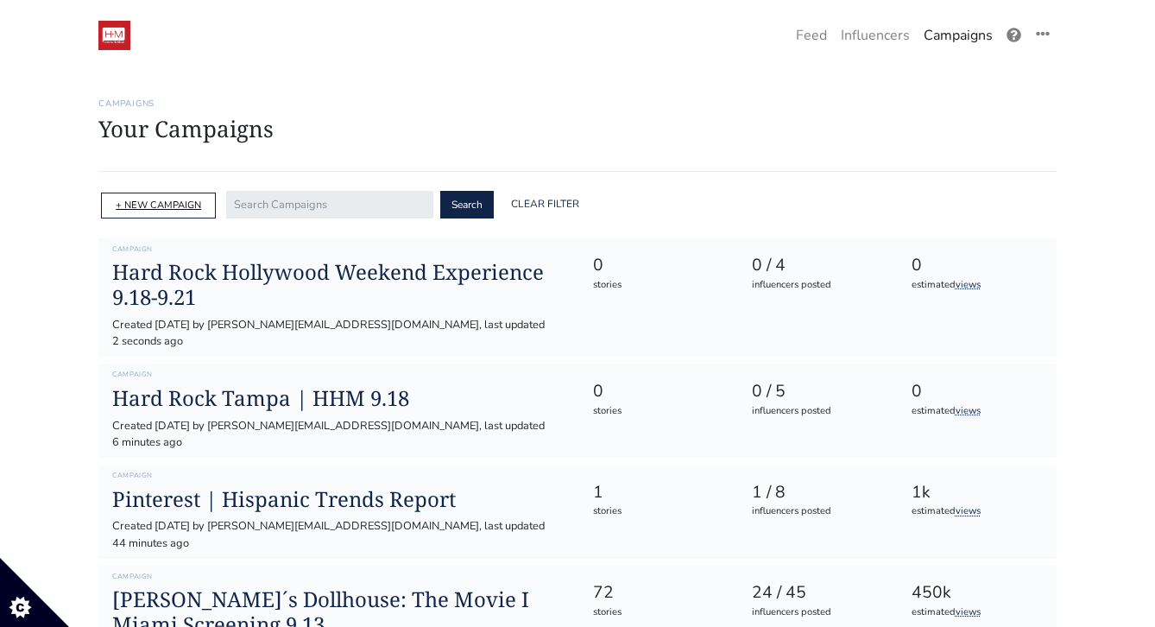
click at [153, 207] on link "+ NEW CAMPAIGN" at bounding box center [158, 205] width 85 height 13
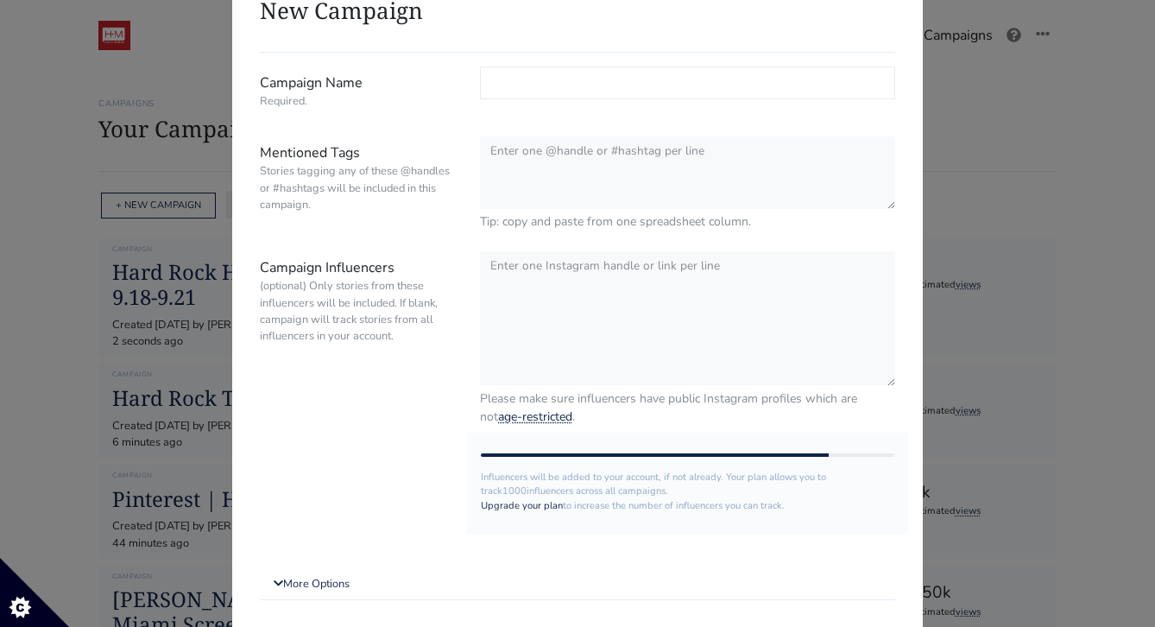
scroll to position [109, 0]
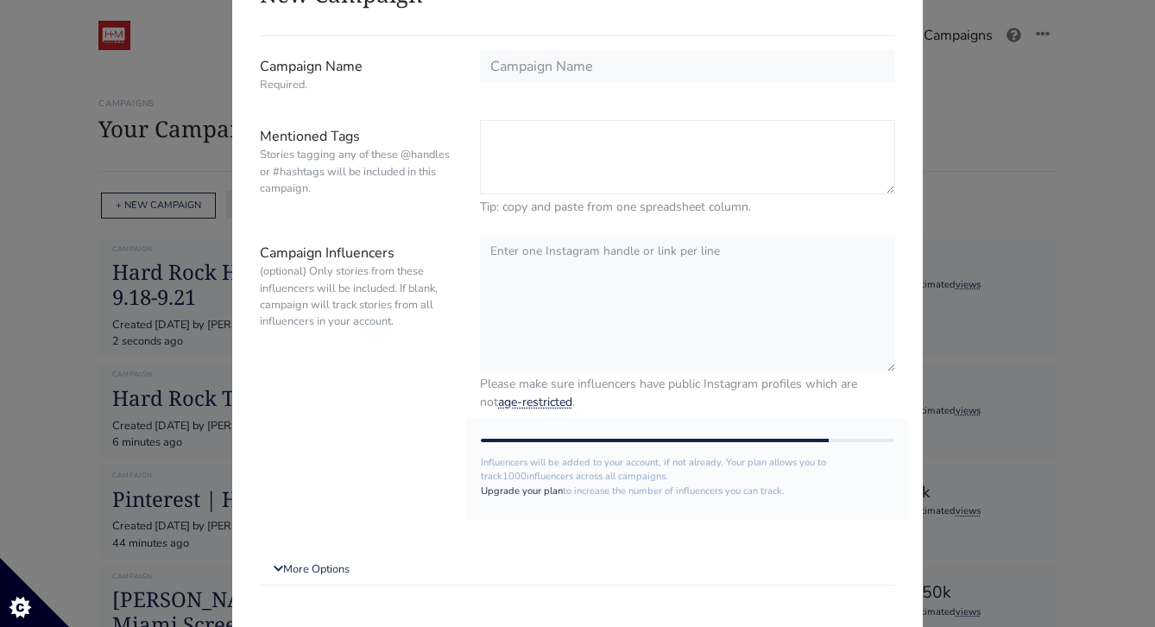
click at [548, 134] on textarea "Mentioned Tags Stories tagging any of these @handles or #hashtags will be inclu…" at bounding box center [687, 157] width 415 height 74
paste textarea "@HardrockHolly #MichelleBernstein #LaCañita #migentemyrythmmyflavor #hispaniche…"
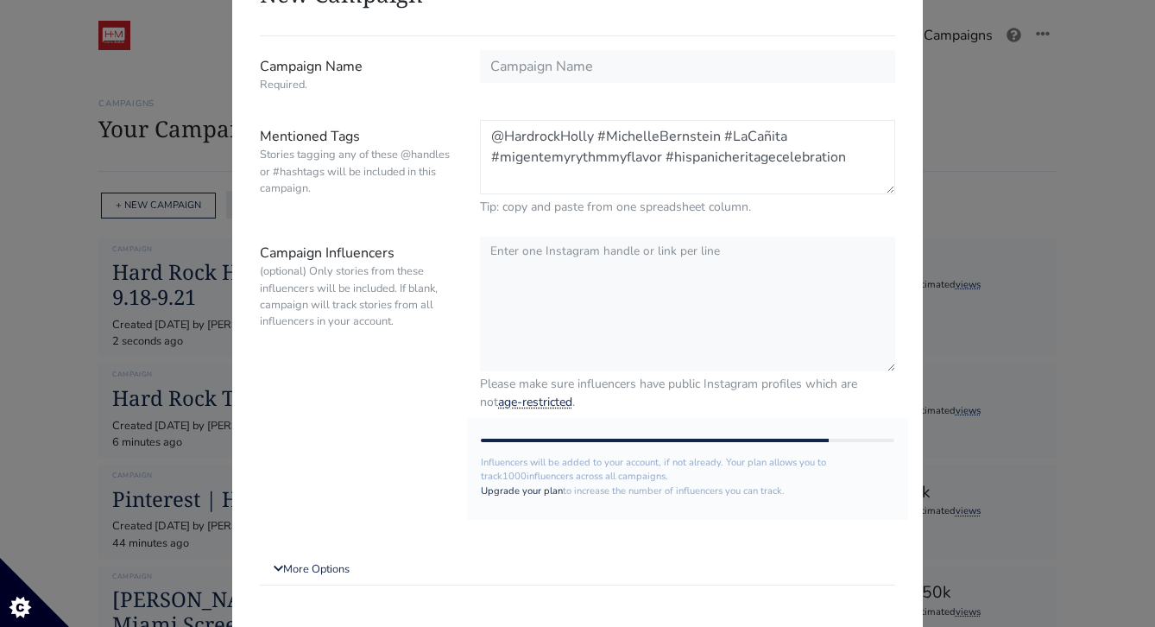
click at [601, 138] on textarea "@HardrockHolly #MichelleBernstein #LaCañita #migentemyrythmmyflavor #hispaniche…" at bounding box center [687, 157] width 415 height 74
click at [616, 159] on textarea "@HardrockHolly #MichelleBernstein #LaCañita #migentemyrythmmyflavor #hispaniche…" at bounding box center [687, 157] width 415 height 74
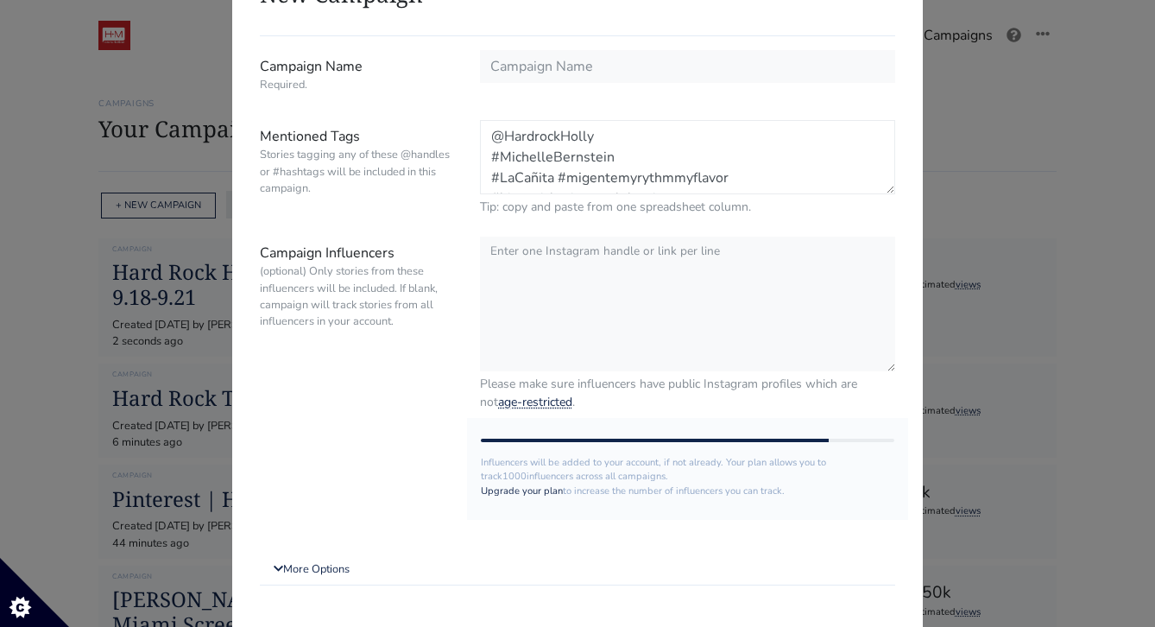
click at [559, 180] on textarea "@HardrockHolly #MichelleBernstein #LaCañita #migentemyrythmmyflavor #hispaniche…" at bounding box center [687, 157] width 415 height 74
click at [667, 177] on textarea "@HardrockHolly #MichelleBernstein #LaCañita #migentemyrythmmyflavor #hispaniche…" at bounding box center [687, 157] width 415 height 74
type textarea "@HardrockHolly #MichelleBernstein #LaCañita #migentemyrythmmyflavor #hispaniche…"
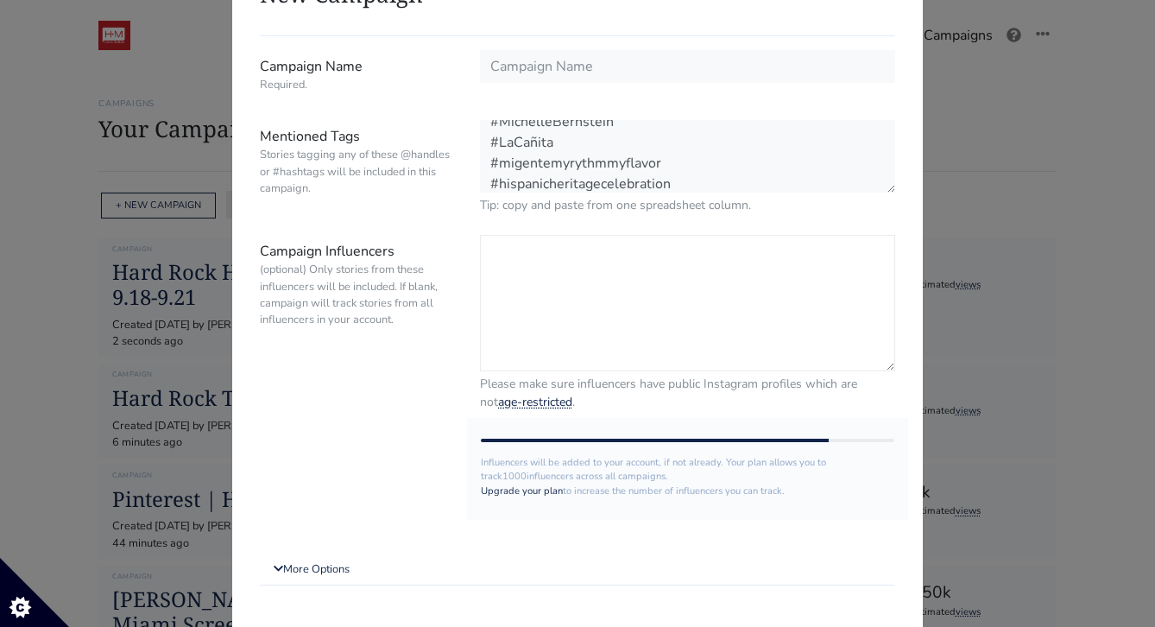
click at [601, 251] on textarea "Campaign Influencers (optional) Only stories from these influencers will be inc…" at bounding box center [687, 303] width 415 height 136
paste textarea "@emmamizrahi @jose.mizrah @carlosadyan @irasema.torres"
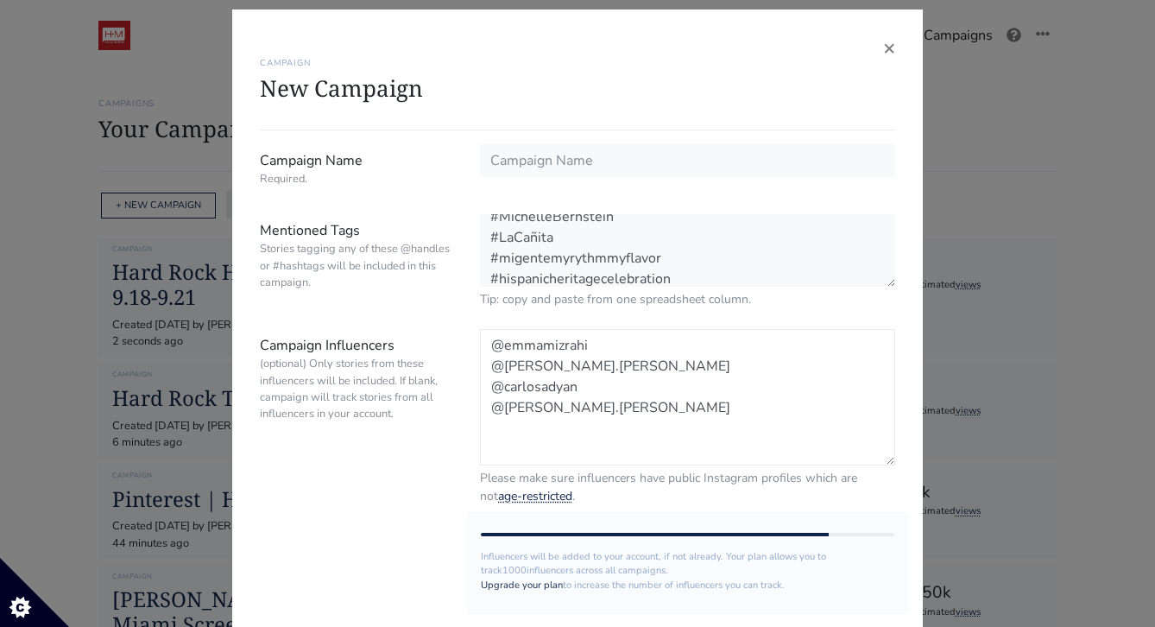
scroll to position [0, 0]
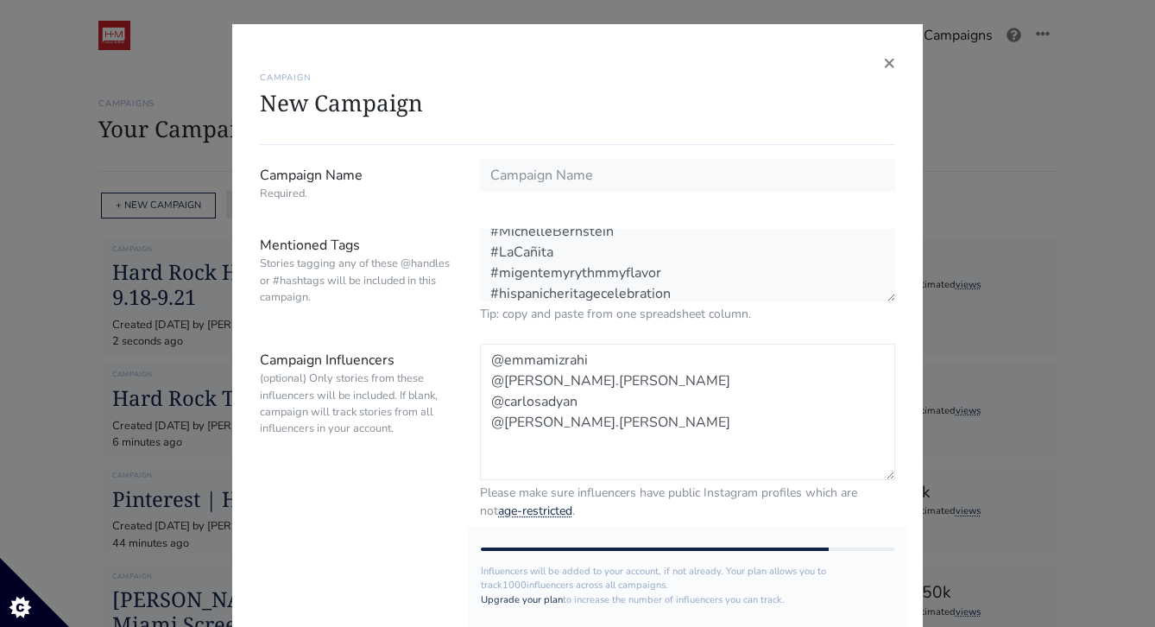
type textarea "@emmamizrahi @jose.mizrah @carlosadyan @irasema.torres"
click at [561, 184] on input "Campaign Name Required." at bounding box center [687, 175] width 415 height 33
click at [585, 189] on input "Campaign Name Required." at bounding box center [687, 175] width 415 height 33
paste input "Pop Up x Noches de Neon 9.19"
click at [490, 179] on input "Pop Up x Noches de Neon 9.19" at bounding box center [687, 175] width 415 height 33
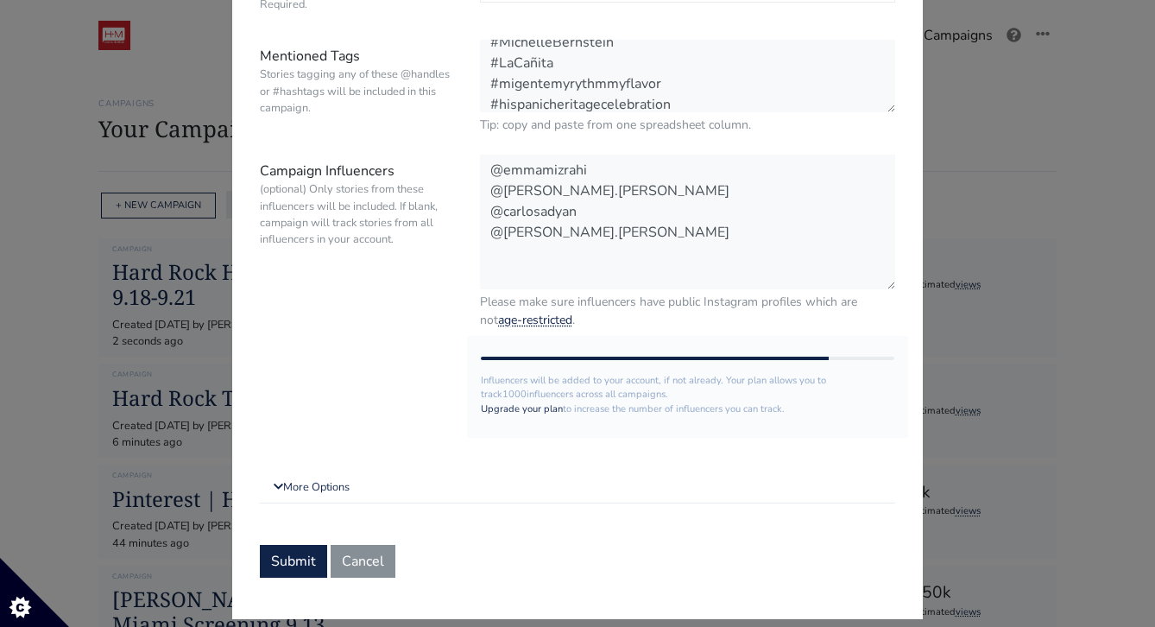
scroll to position [209, 0]
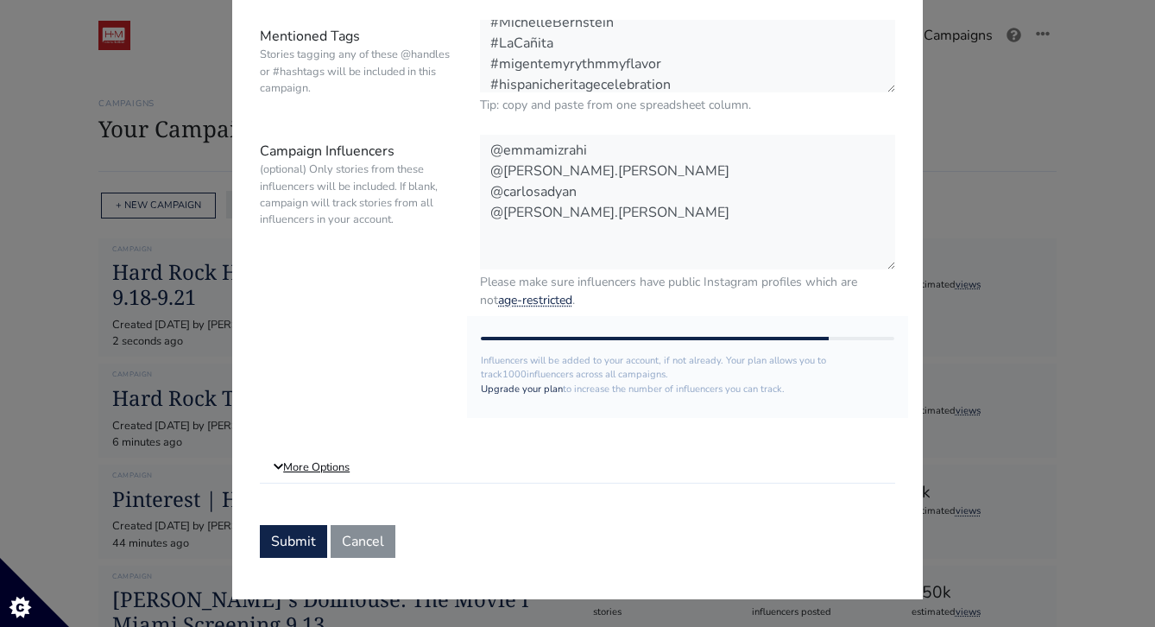
type input "Hard Rock Hollywood | Pop Up x Noches de Neon 9.19"
click at [300, 483] on link "More Options" at bounding box center [577, 467] width 635 height 31
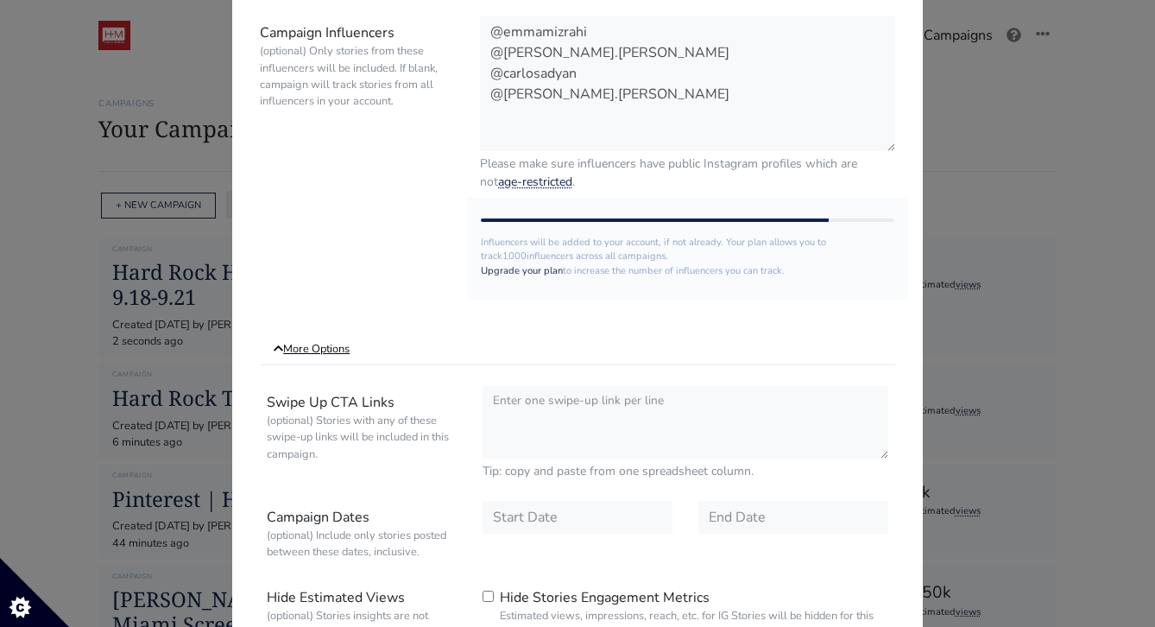
scroll to position [360, 0]
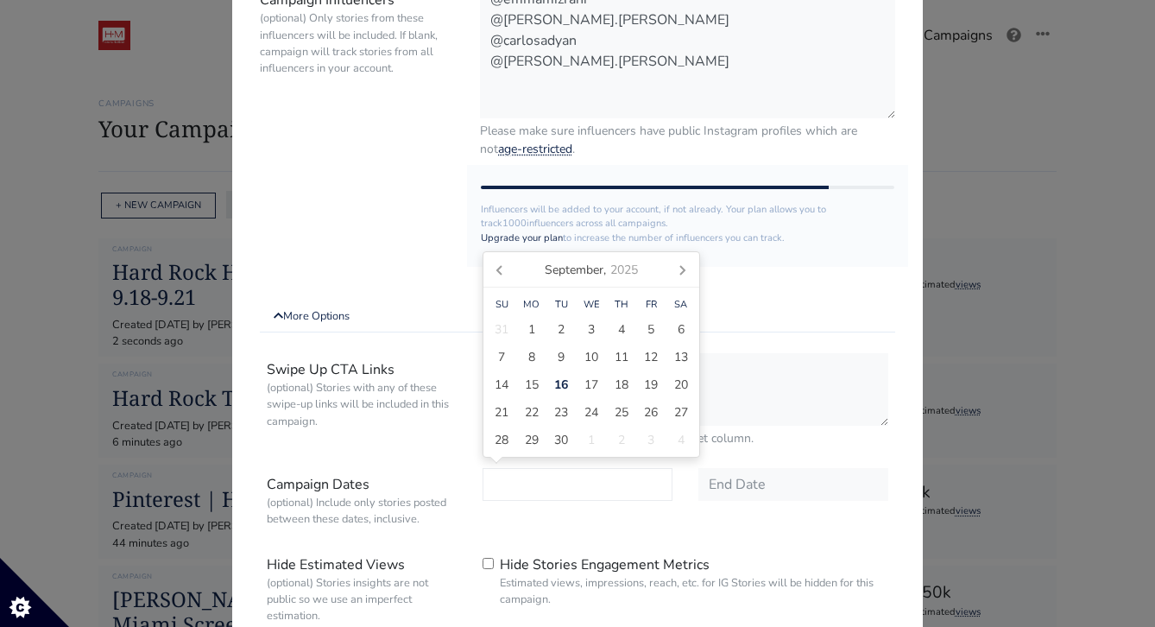
click at [529, 476] on input "text" at bounding box center [578, 484] width 190 height 33
click at [559, 379] on span "16" at bounding box center [561, 385] width 14 height 18
type input "[DATE]"
click at [787, 496] on input "text" at bounding box center [794, 484] width 190 height 33
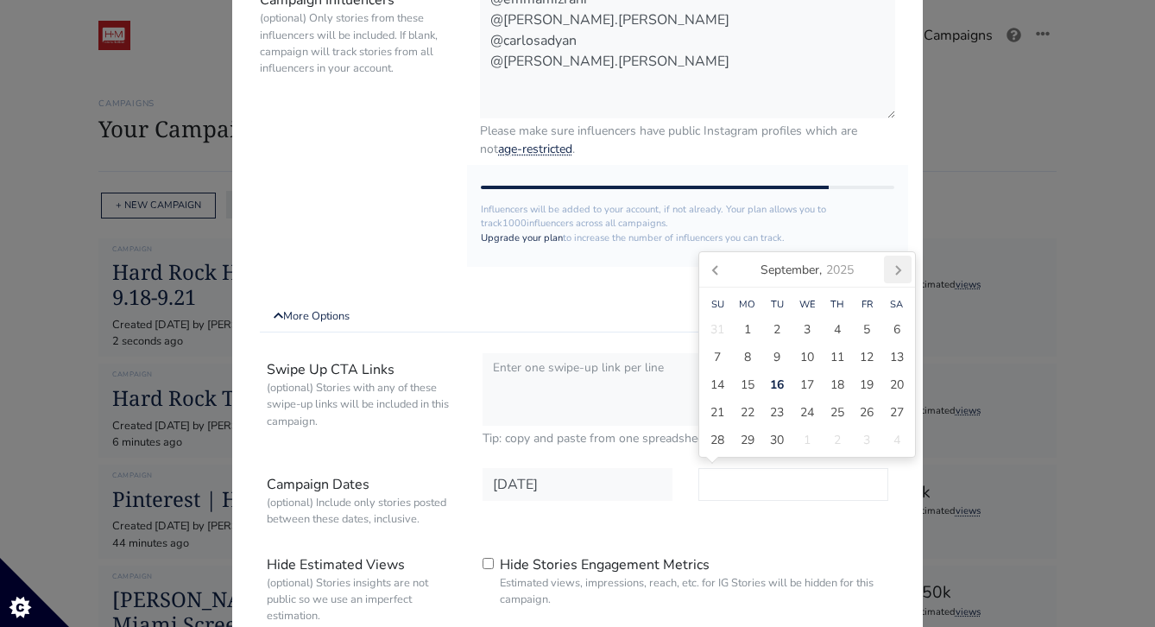
click at [898, 269] on icon at bounding box center [898, 270] width 4 height 9
click at [869, 434] on span "31" at bounding box center [867, 440] width 14 height 18
type input "[DATE]"
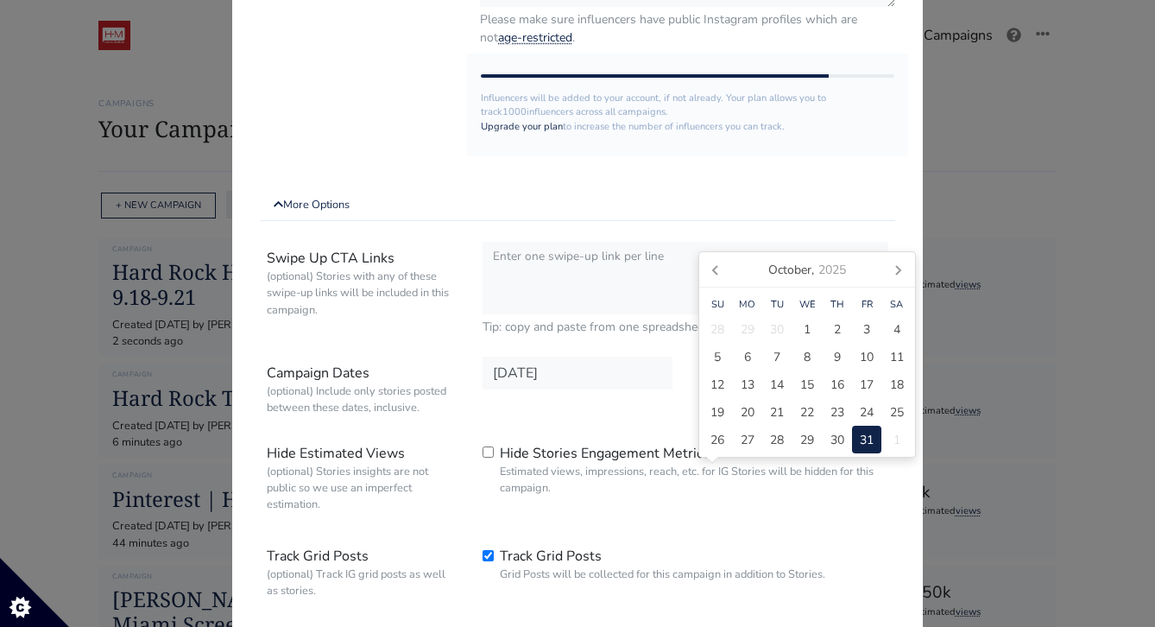
scroll to position [546, 0]
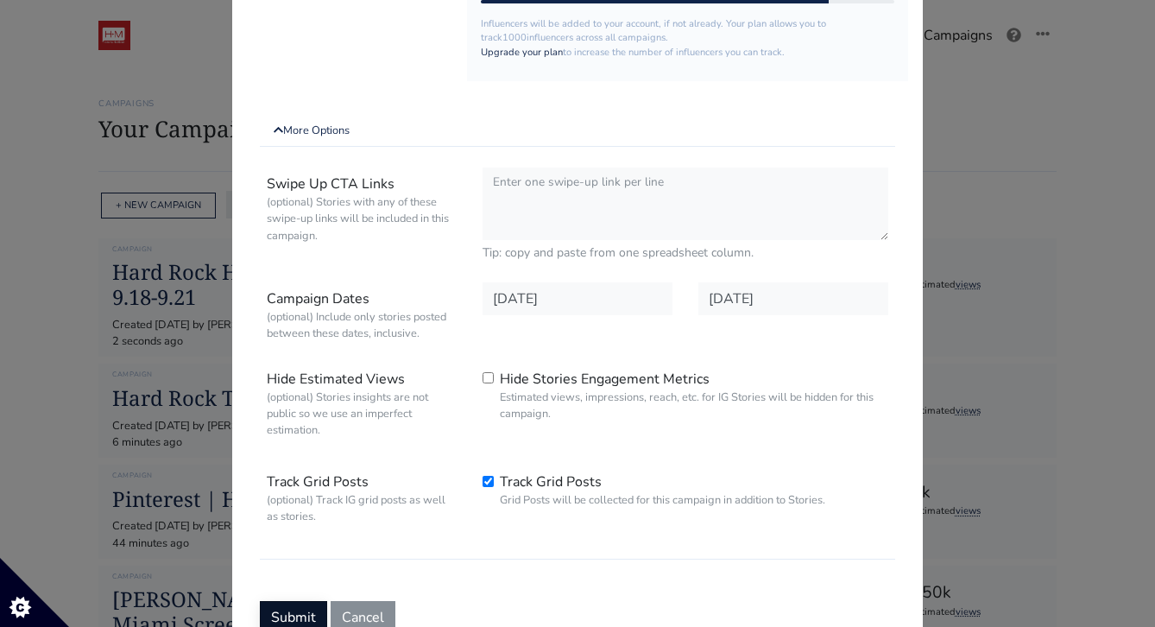
click at [293, 616] on button "Submit" at bounding box center [293, 617] width 67 height 33
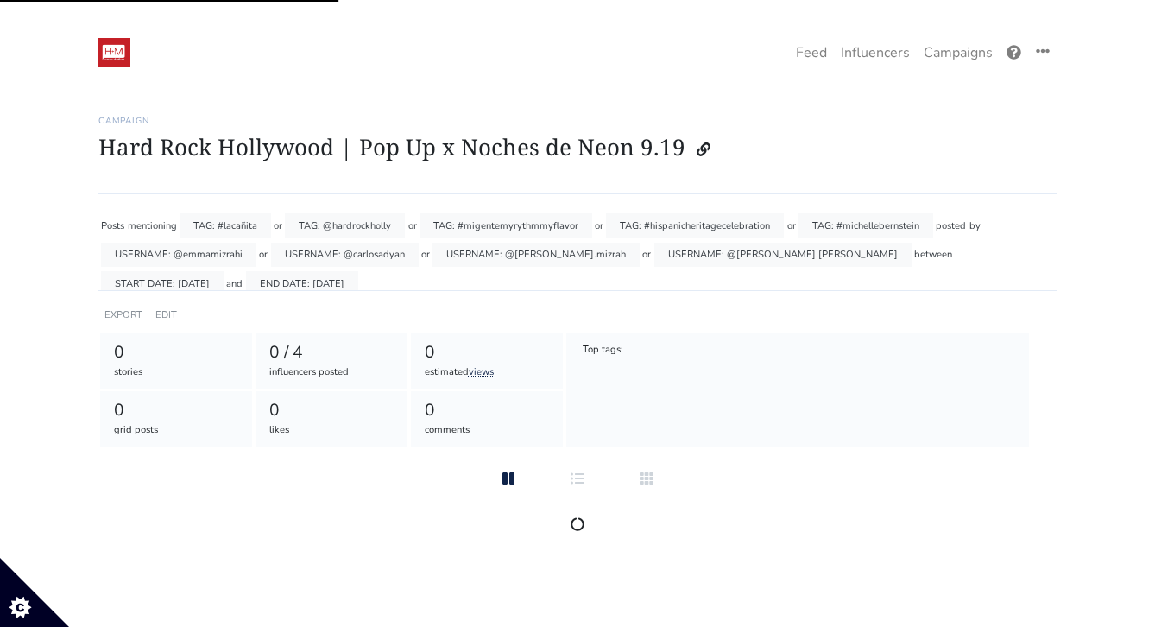
scroll to position [17, 0]
